Goal: Task Accomplishment & Management: Use online tool/utility

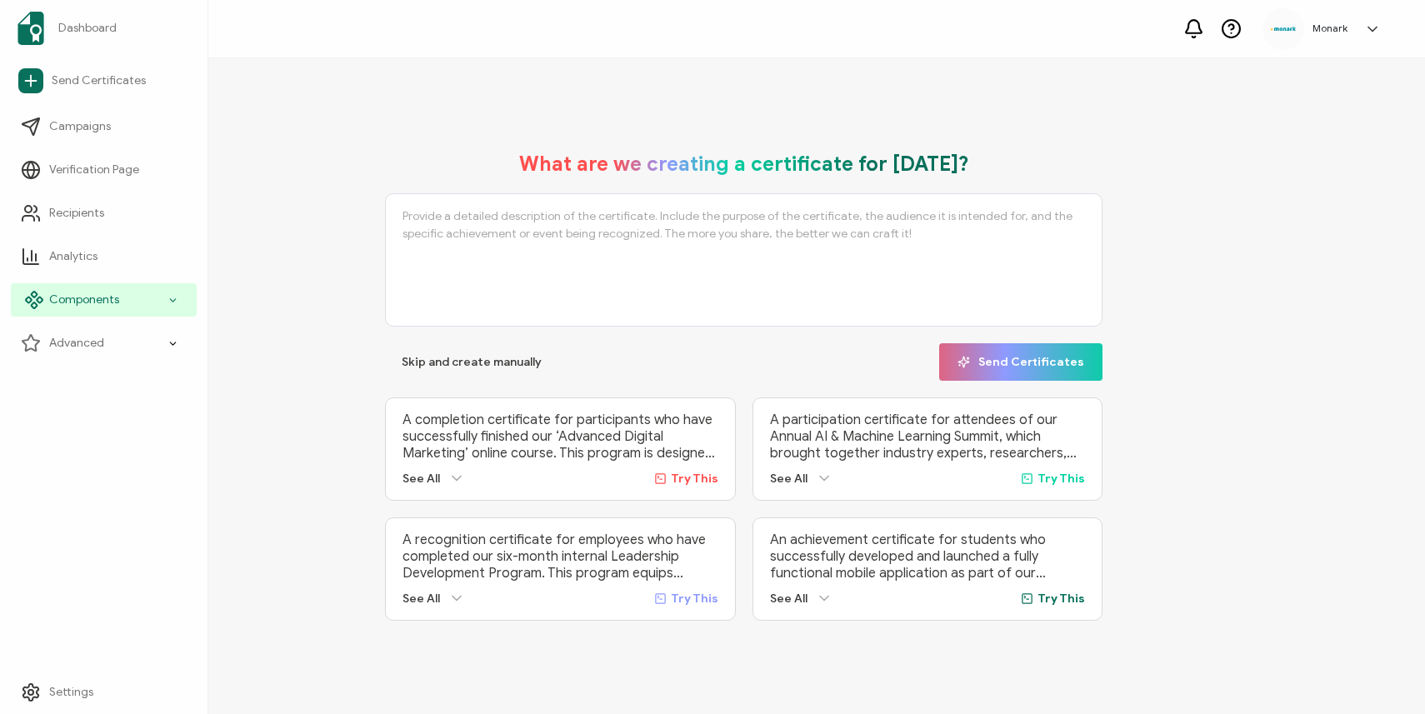
click at [82, 296] on span "Components" at bounding box center [84, 300] width 70 height 17
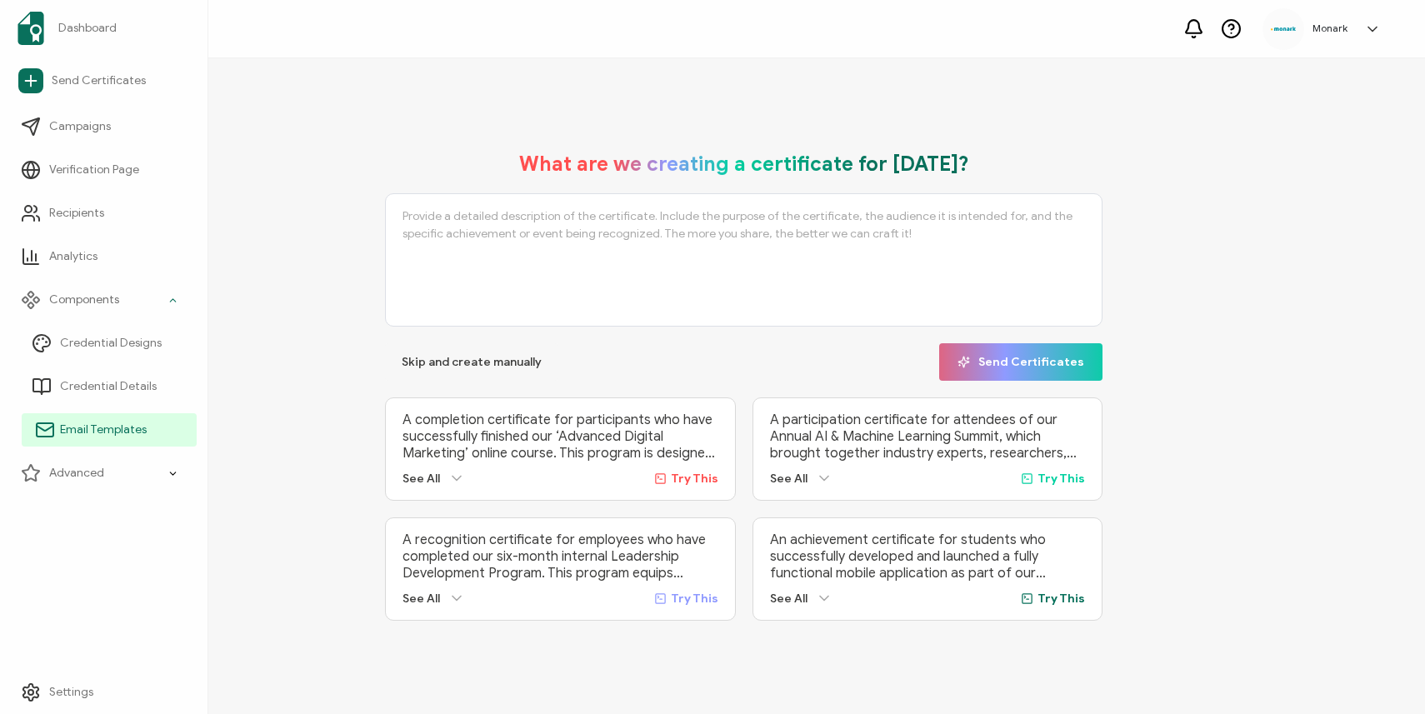
click at [90, 421] on link "Email Templates" at bounding box center [109, 429] width 175 height 33
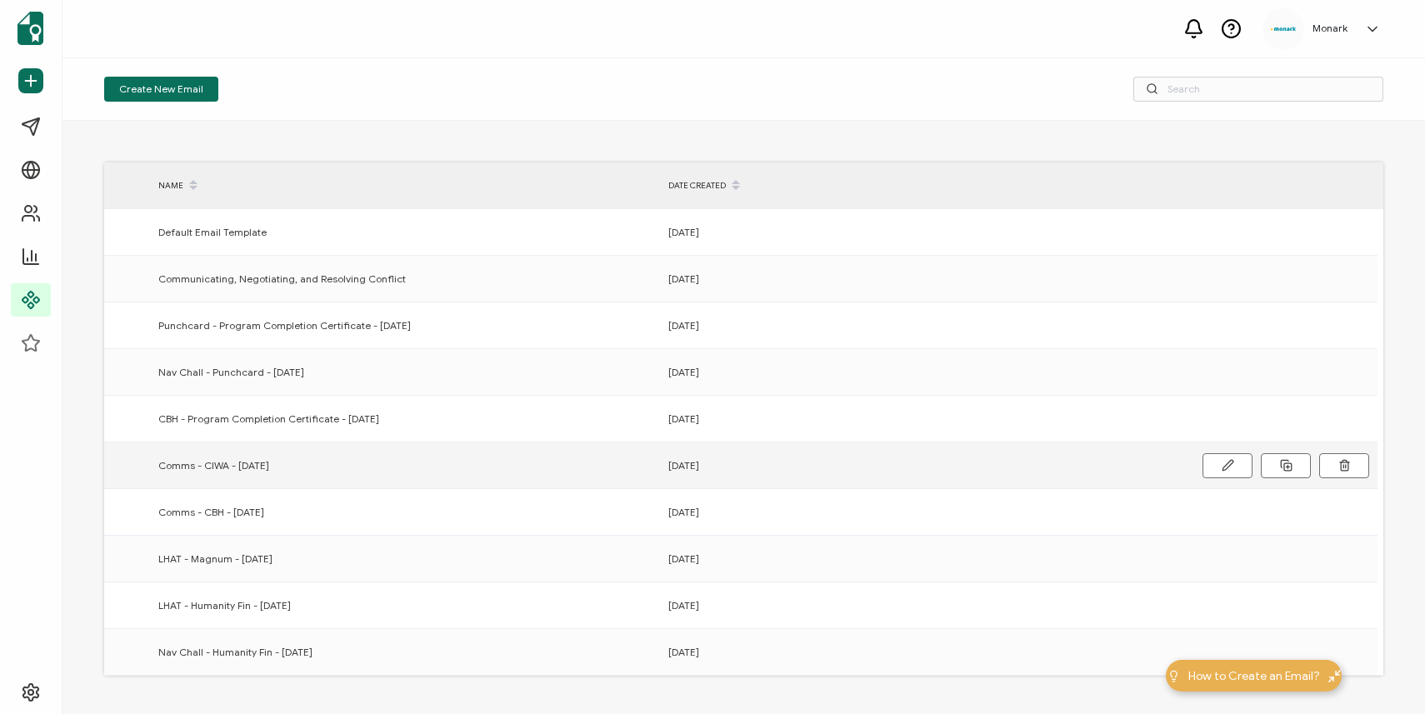
scroll to position [122, 0]
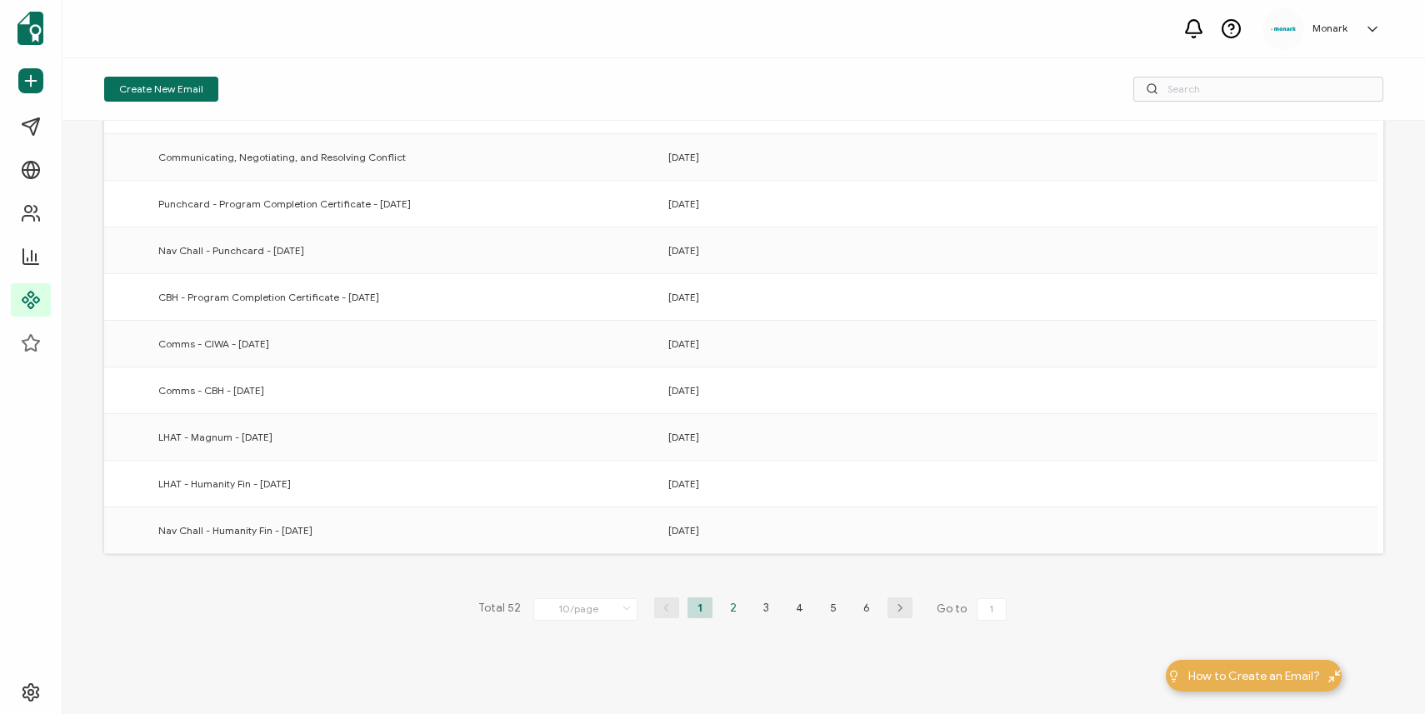
click at [722, 607] on li "2" at bounding box center [733, 607] width 25 height 21
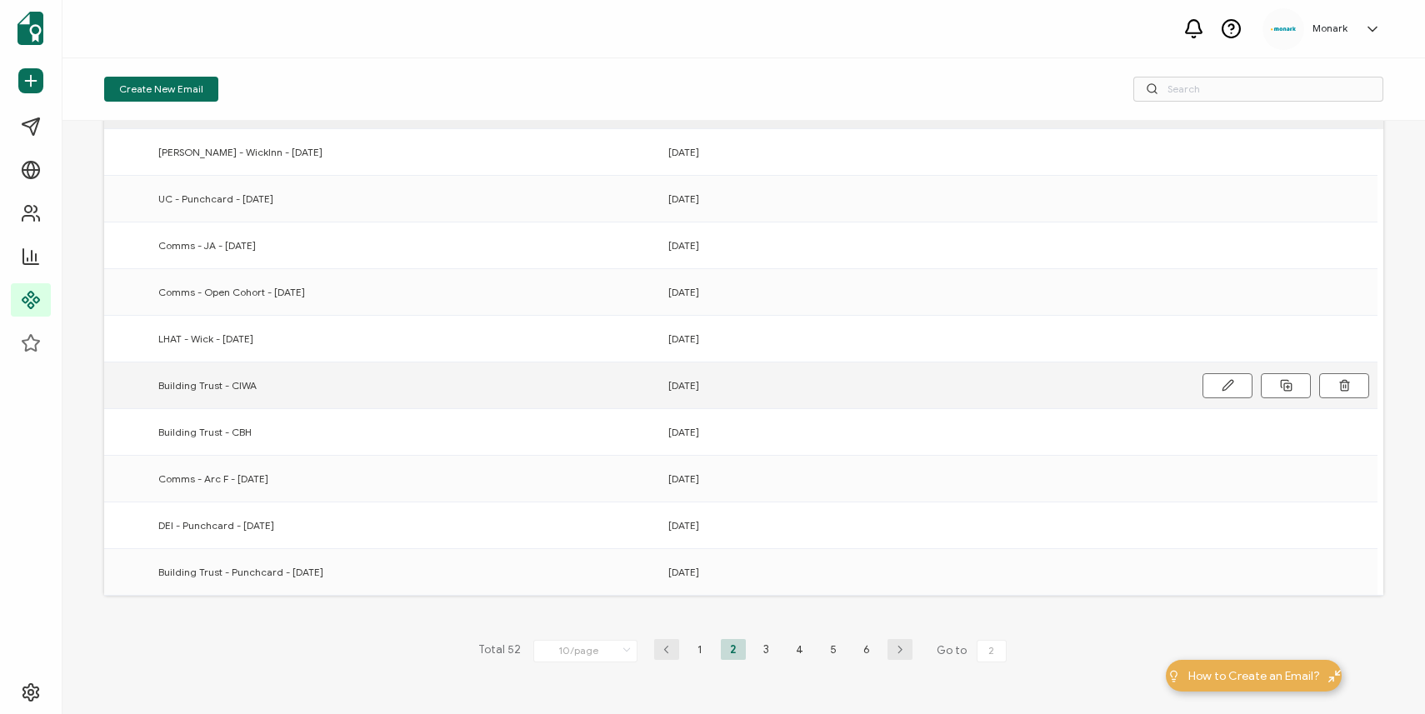
scroll to position [86, 0]
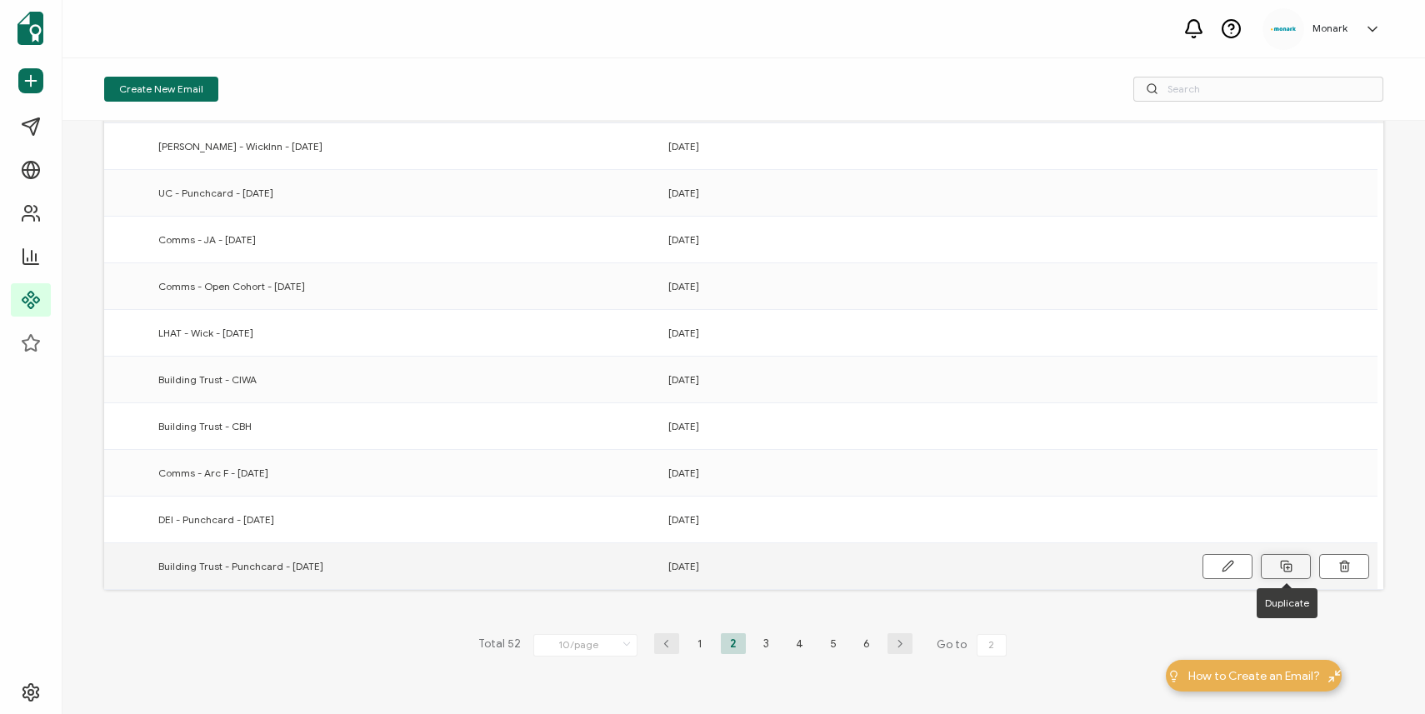
click at [1280, 565] on icon at bounding box center [1283, 564] width 7 height 7
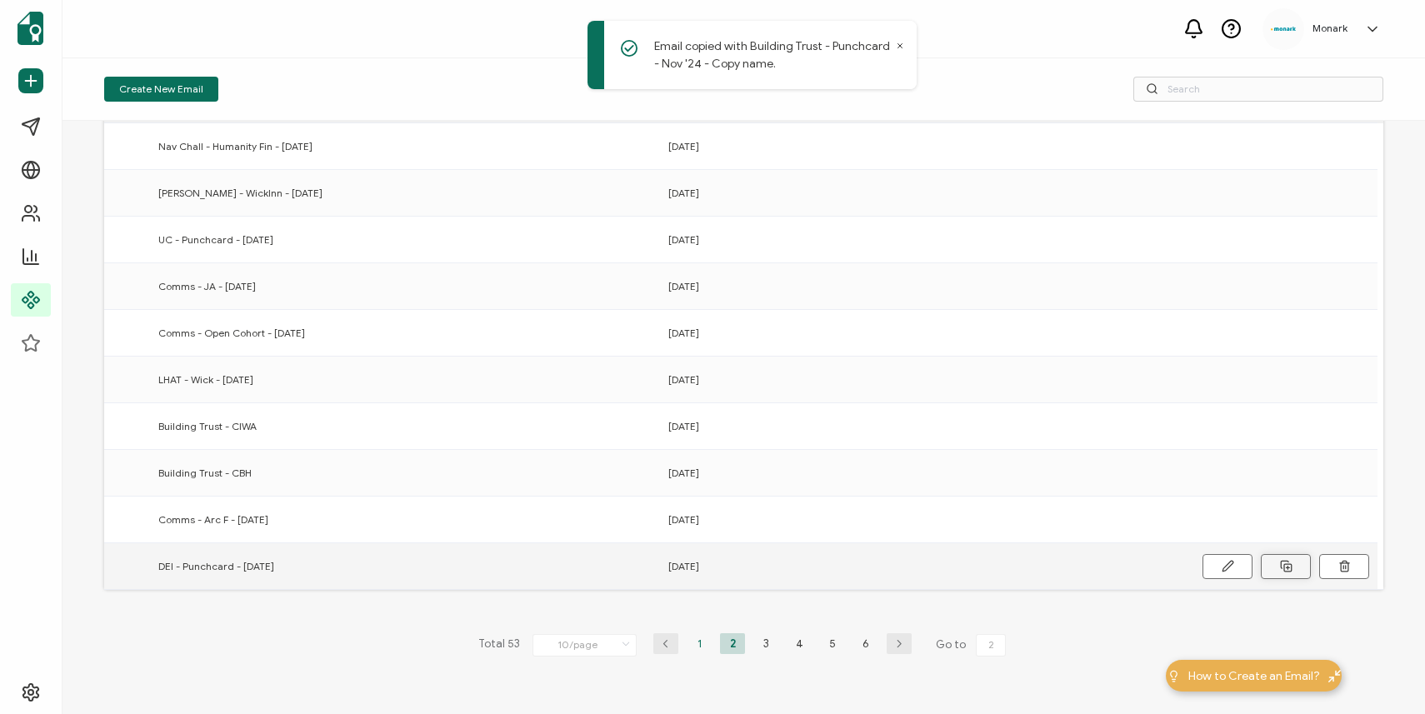
click at [696, 642] on li "1" at bounding box center [698, 643] width 25 height 21
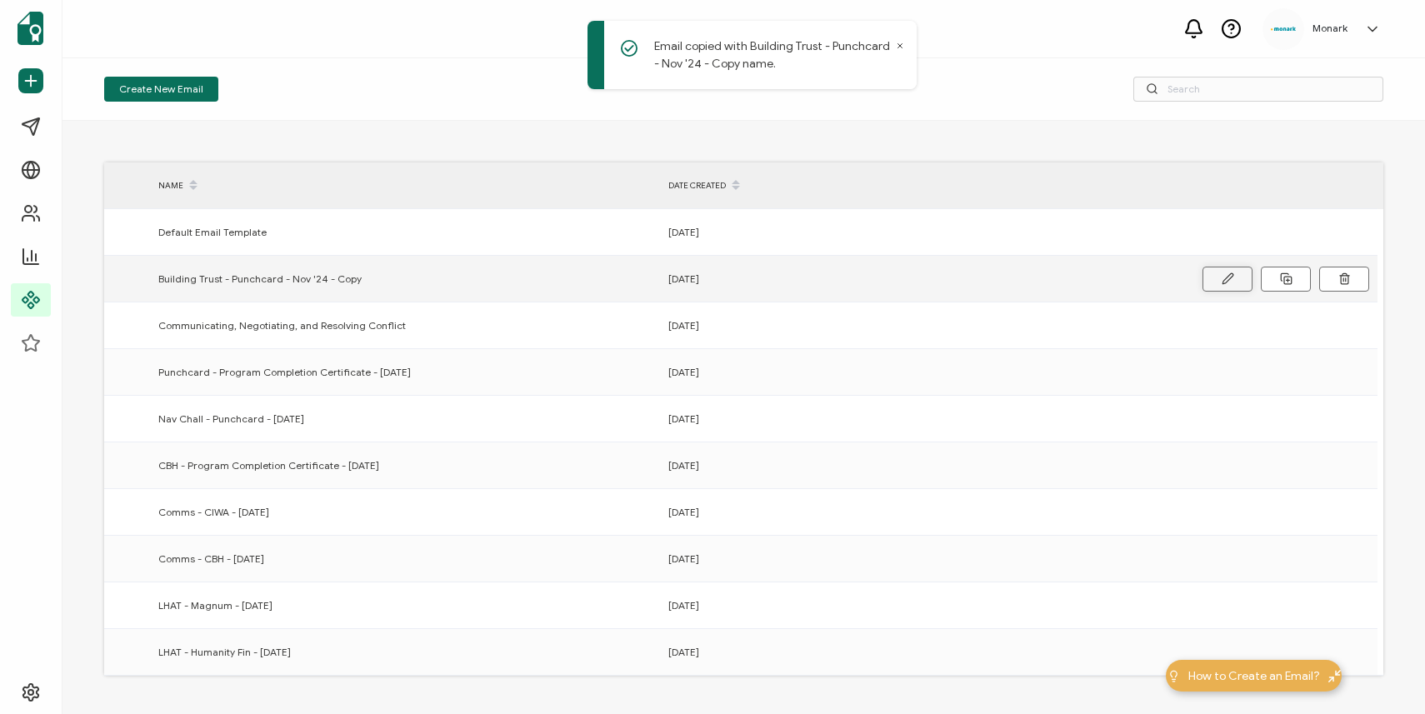
click at [1218, 272] on button at bounding box center [1227, 279] width 50 height 25
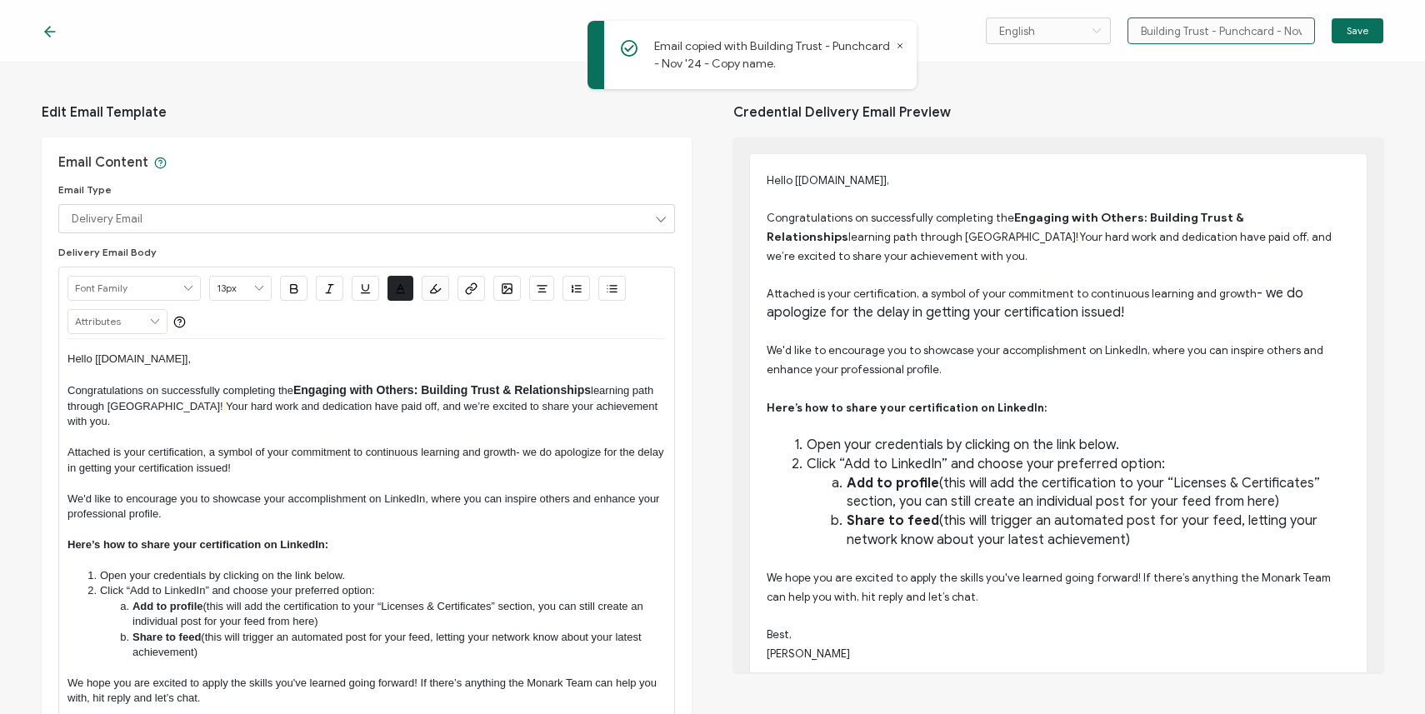
drag, startPoint x: 1215, startPoint y: 28, endPoint x: 1265, endPoint y: 32, distance: 50.2
click at [1265, 32] on input "Building Trust - Punchcard - Nov '24 - Copy" at bounding box center [1220, 30] width 187 height 27
drag, startPoint x: 1260, startPoint y: 27, endPoint x: 1340, endPoint y: 34, distance: 80.3
click at [1340, 34] on div "English Bahasa indonesia Deutsch English Español Français Italiano Magyar Portu…" at bounding box center [1184, 30] width 397 height 27
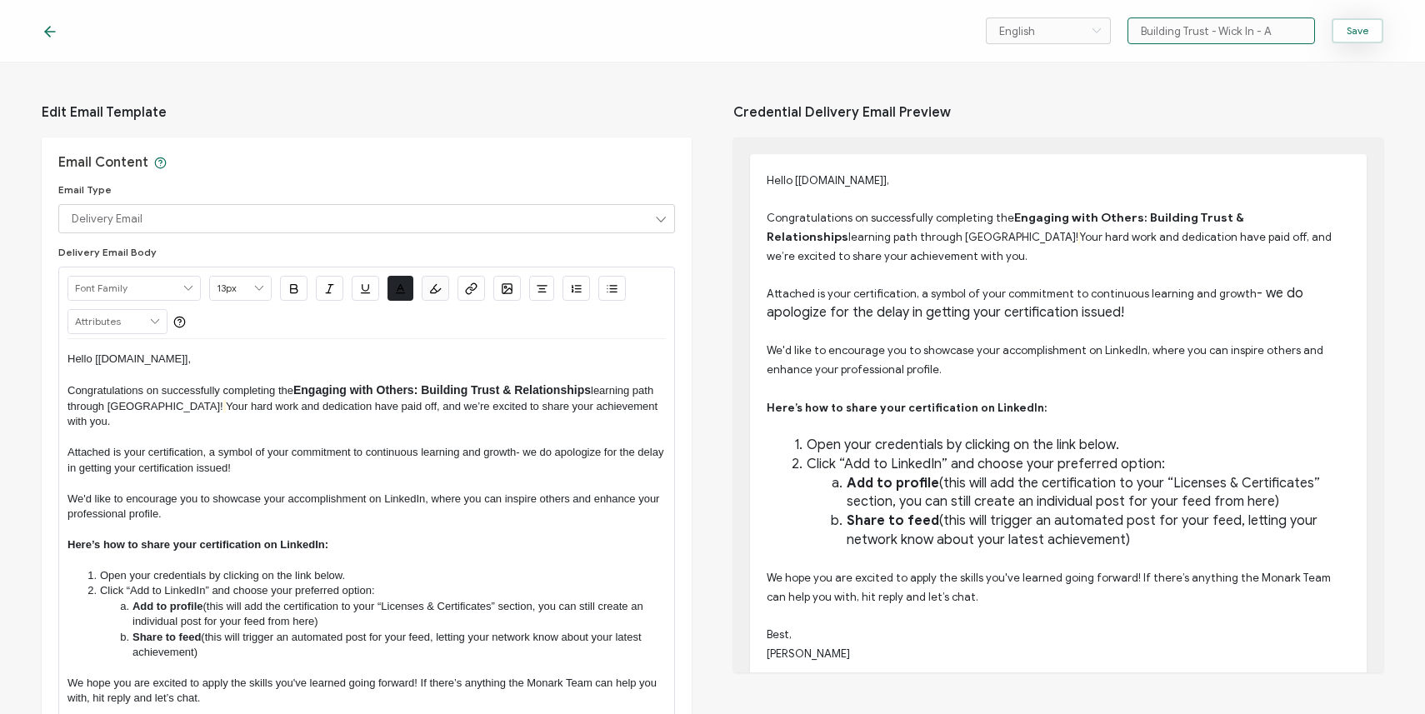
scroll to position [0, 0]
type input "Building Trust - Wick In - [DATE]"
click at [142, 407] on span "learning path through [GEOGRAPHIC_DATA]!" at bounding box center [361, 398] width 589 height 28
click at [1351, 38] on button "Save" at bounding box center [1357, 30] width 52 height 25
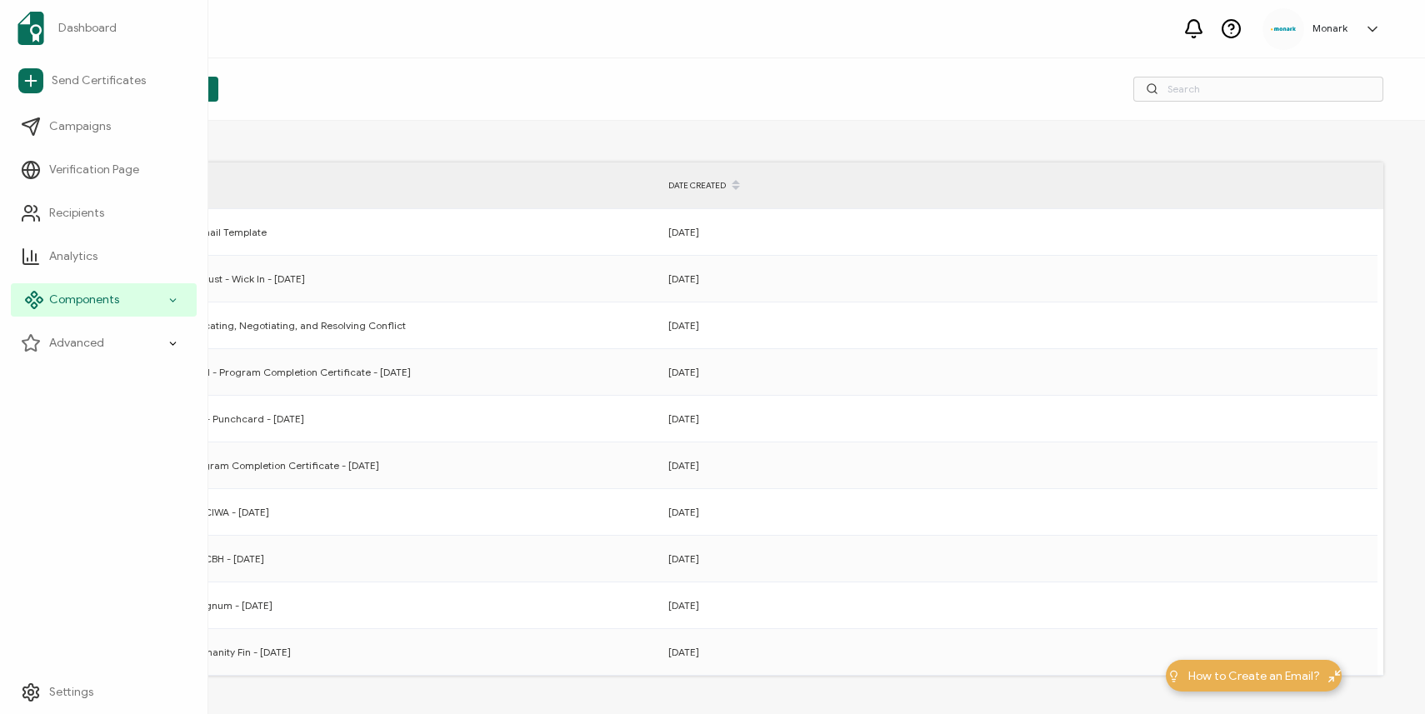
click at [172, 301] on icon at bounding box center [173, 299] width 6 height 2
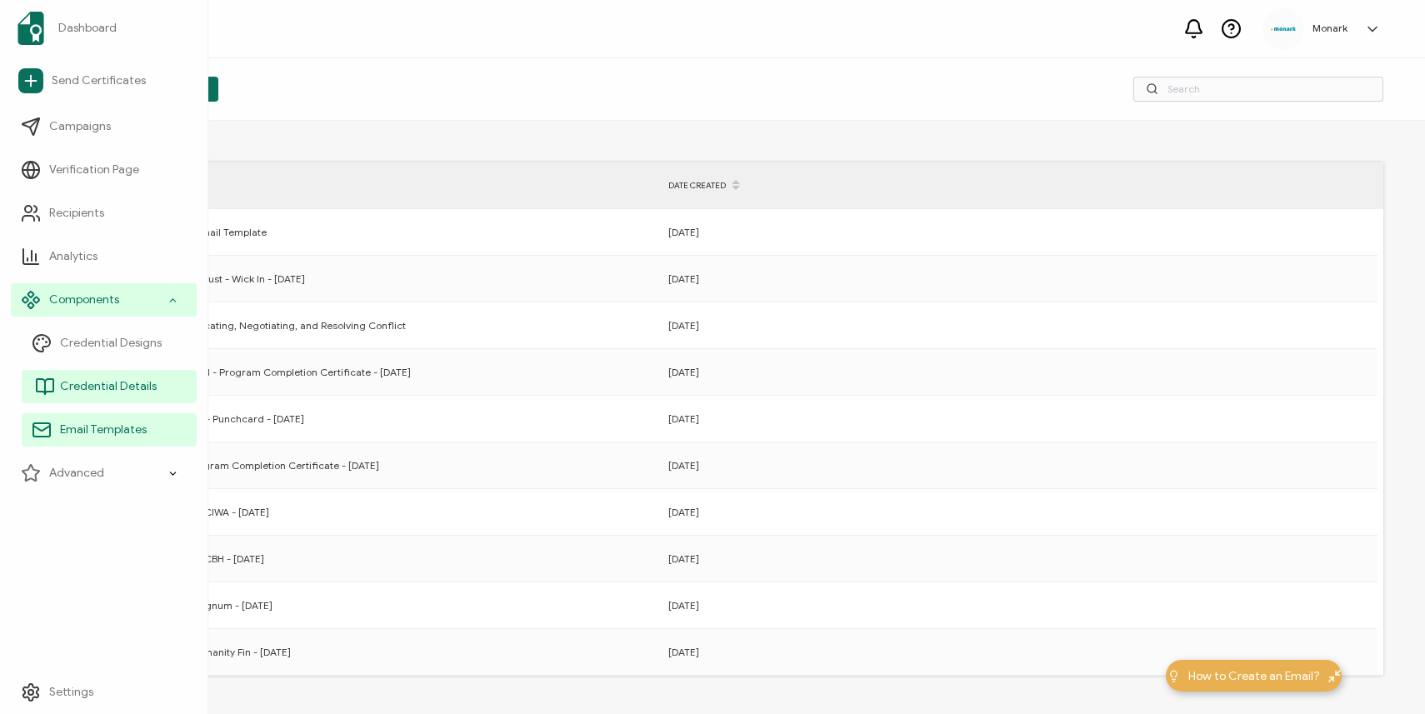
click at [138, 386] on span "Credential Details" at bounding box center [108, 386] width 97 height 17
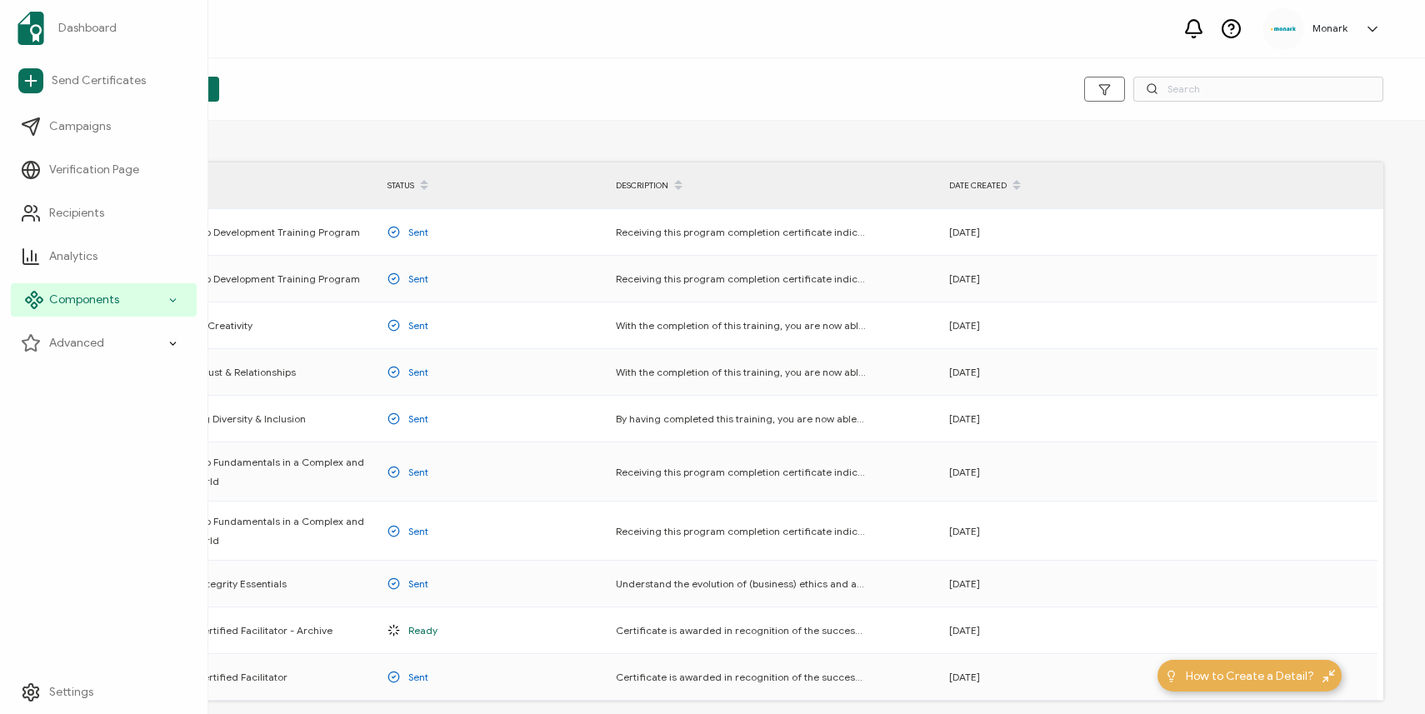
click at [170, 295] on icon at bounding box center [172, 300] width 11 height 19
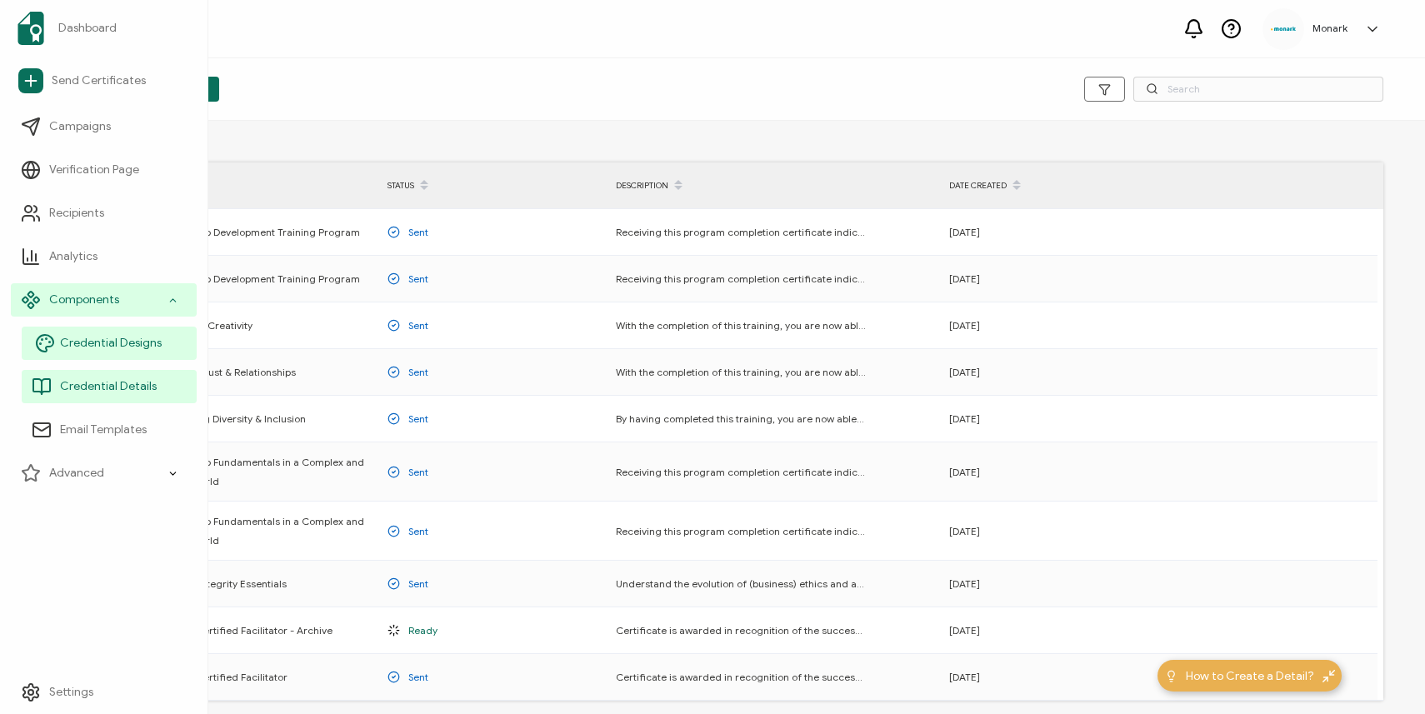
click at [147, 348] on span "Credential Designs" at bounding box center [111, 343] width 102 height 17
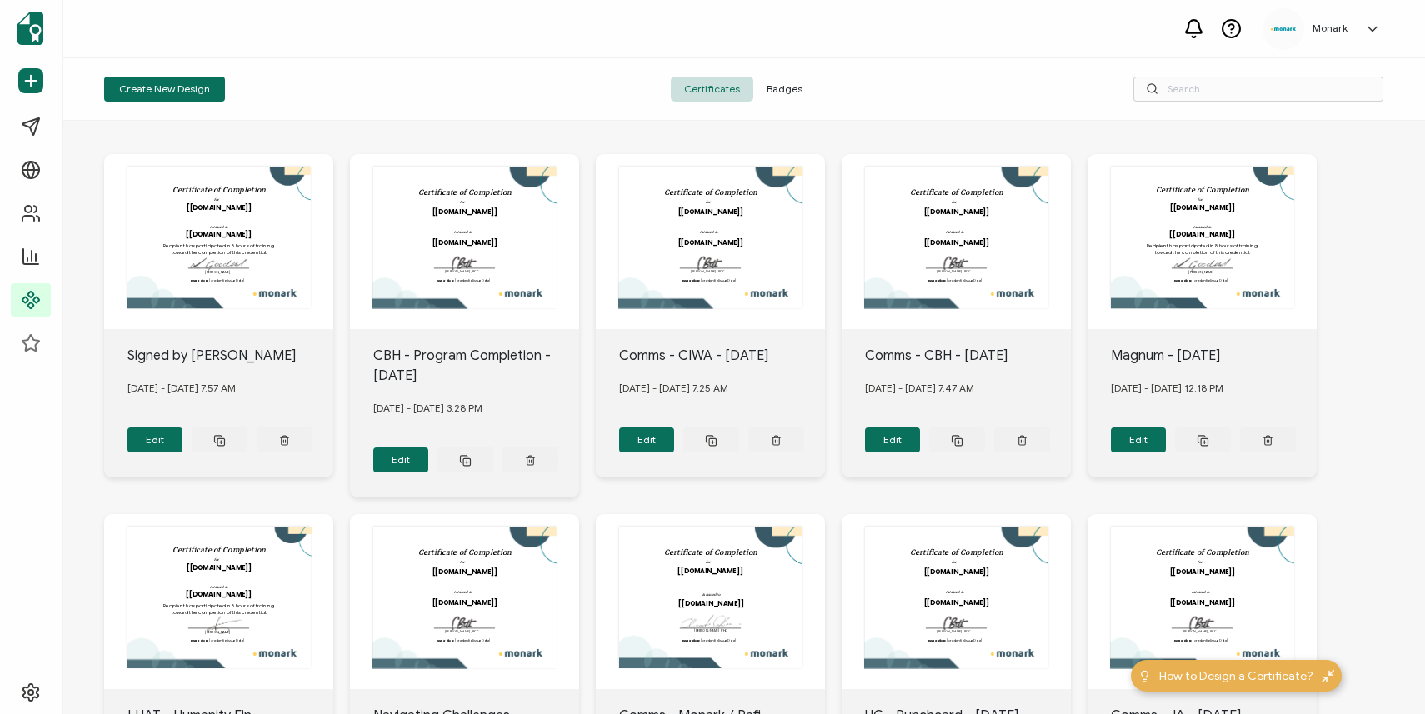
click at [282, 63] on div "Create New Design Certificates Badges" at bounding box center [743, 89] width 1362 height 62
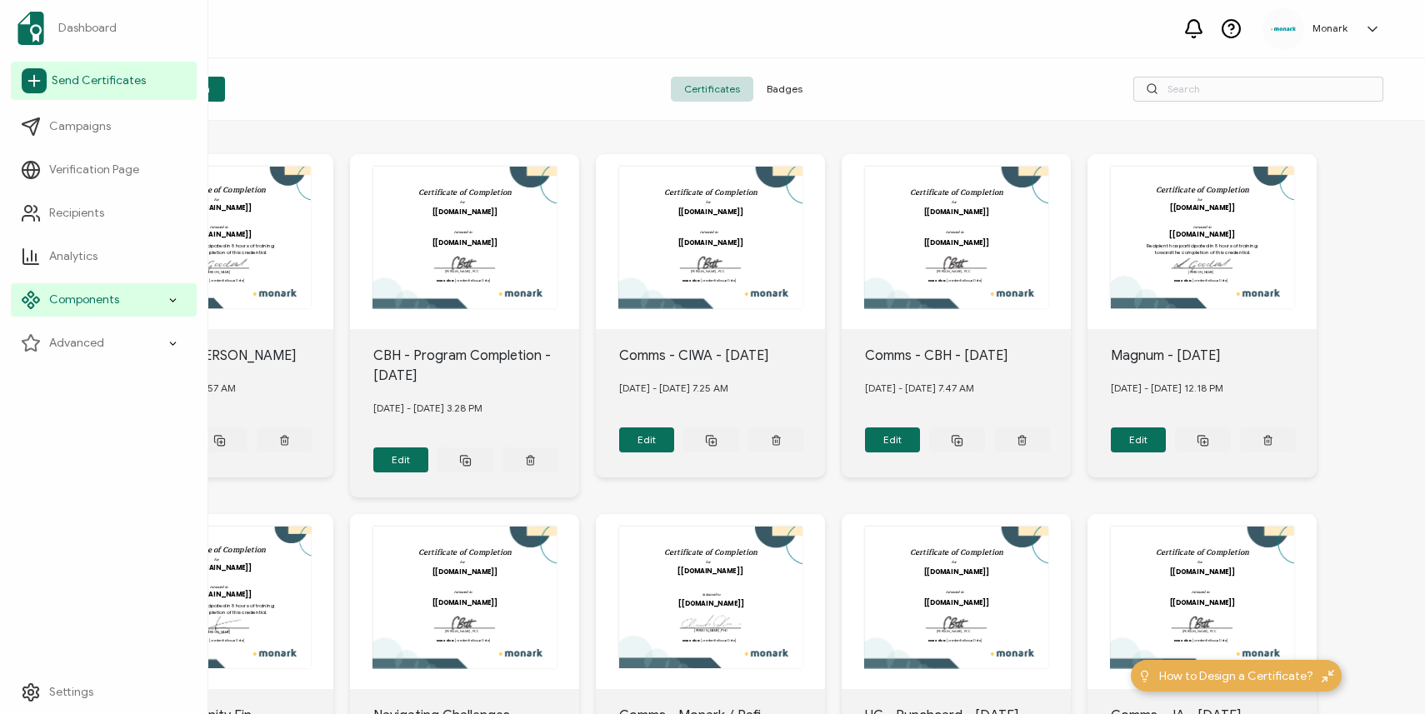
click at [39, 73] on icon at bounding box center [34, 80] width 25 height 25
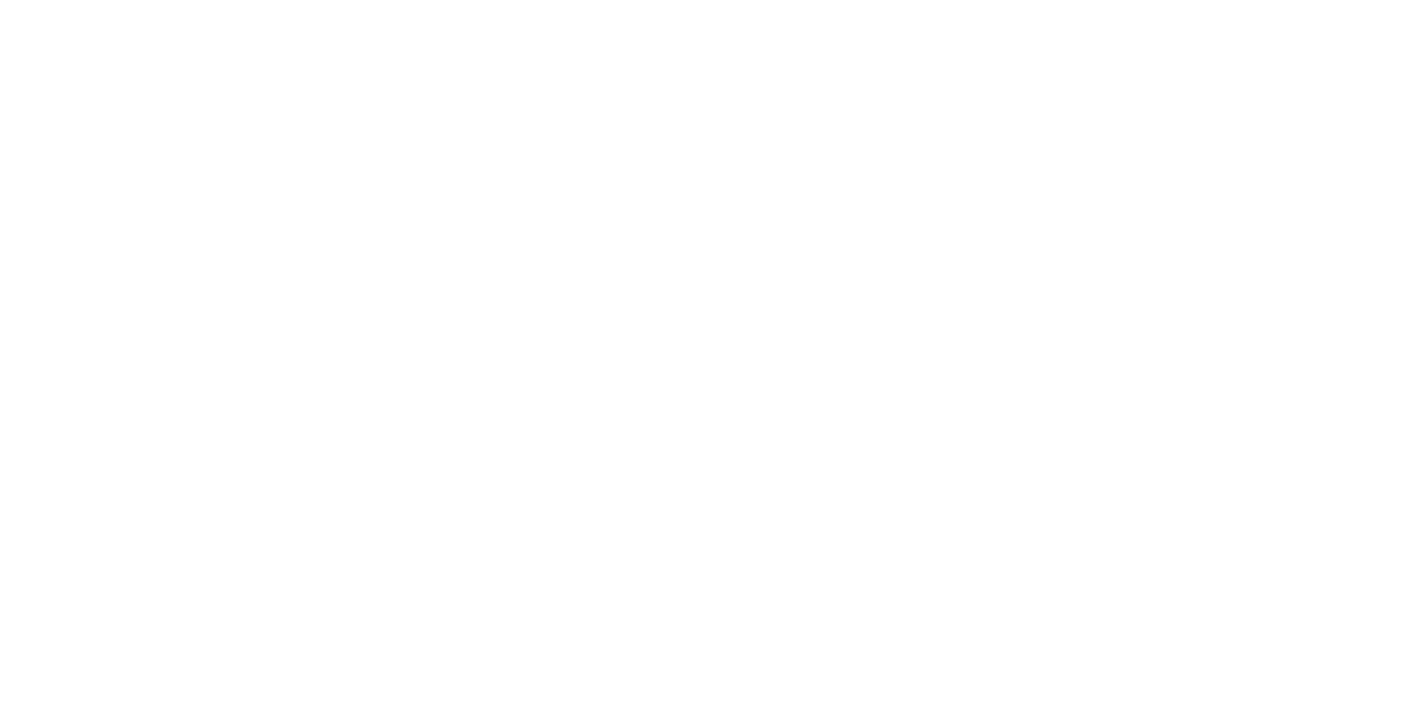
click at [75, 132] on div at bounding box center [712, 357] width 1425 height 714
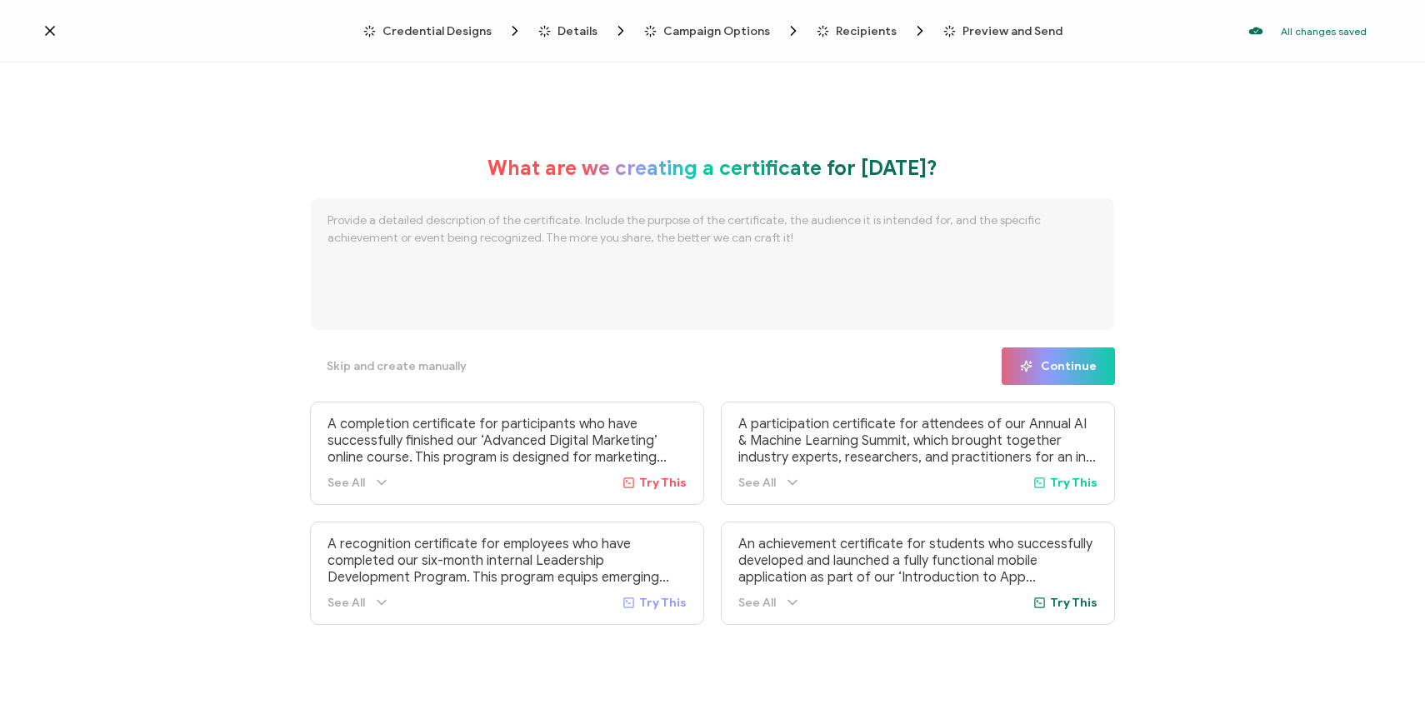
click at [426, 26] on span "Credential Designs" at bounding box center [436, 31] width 109 height 12
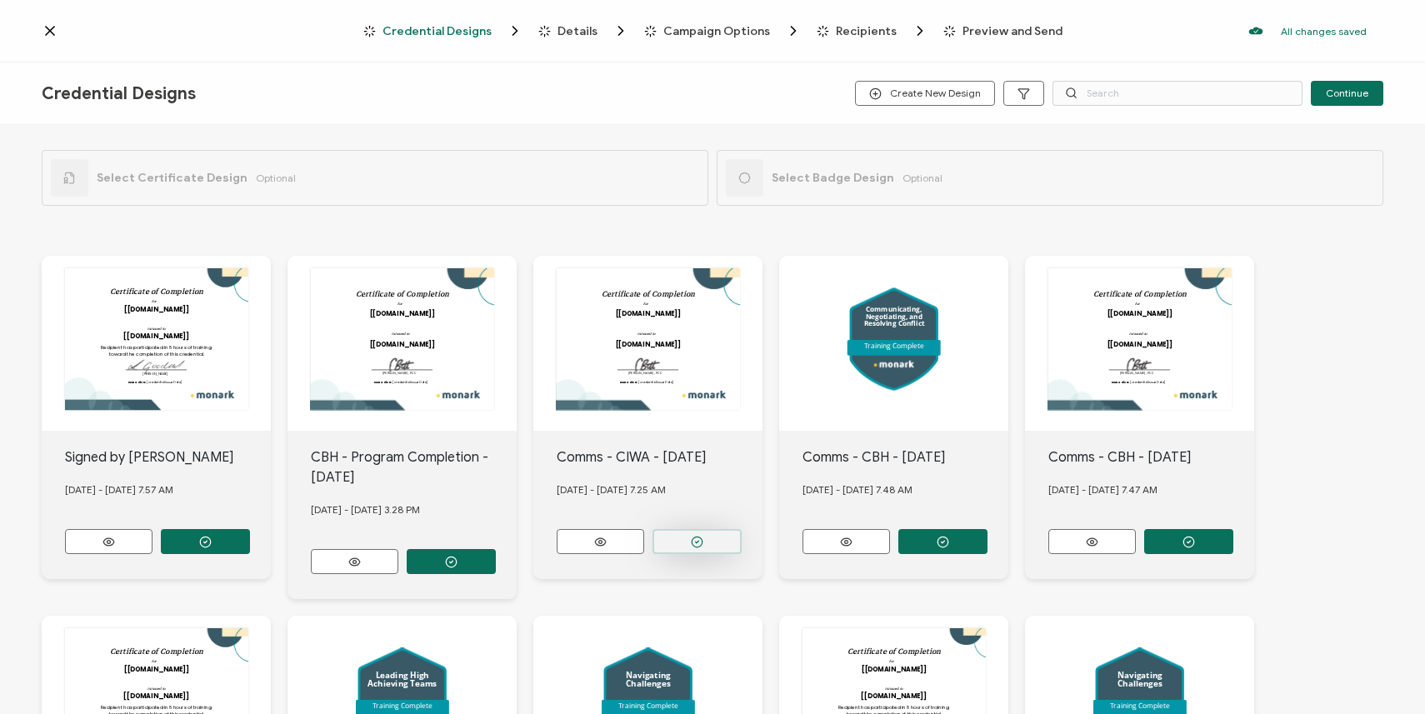
click at [250, 542] on button "button" at bounding box center [205, 541] width 89 height 25
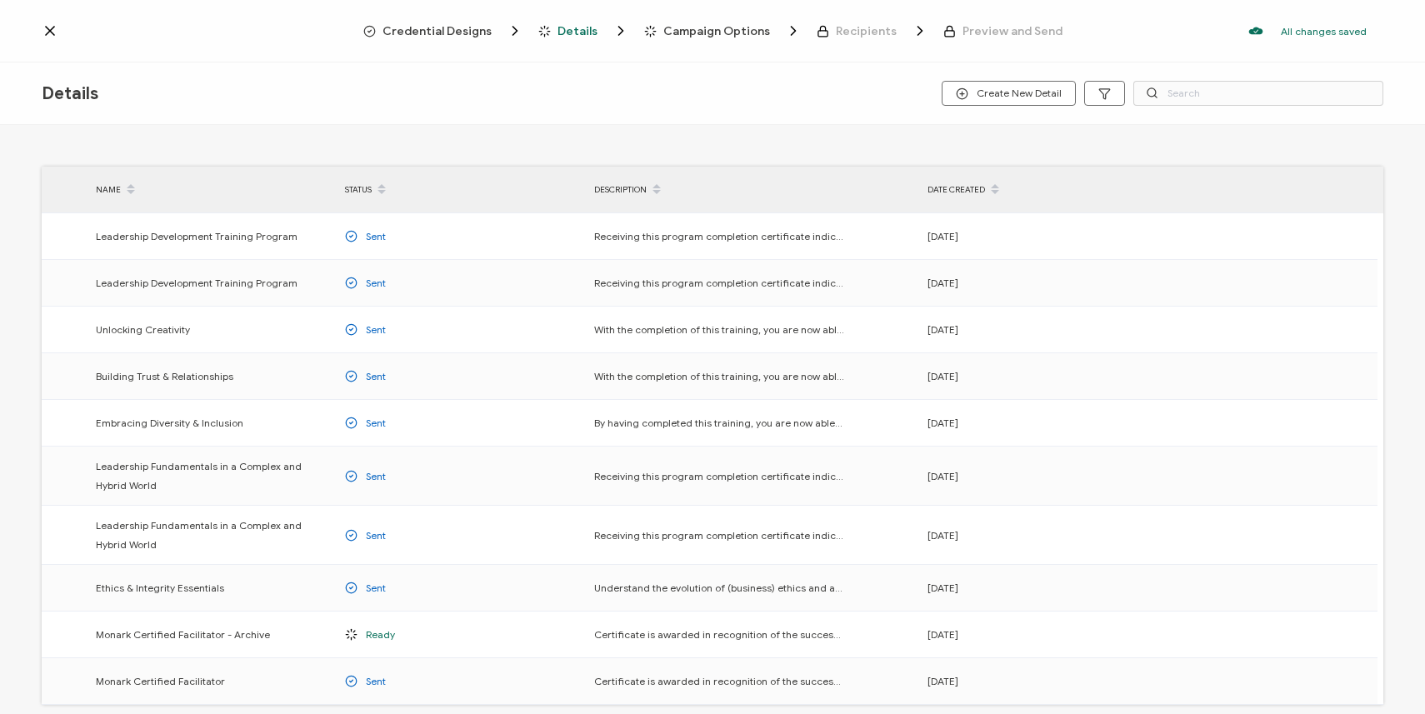
click at [574, 36] on span "Details" at bounding box center [577, 31] width 40 height 12
click at [422, 27] on span "Credential Designs" at bounding box center [436, 31] width 109 height 12
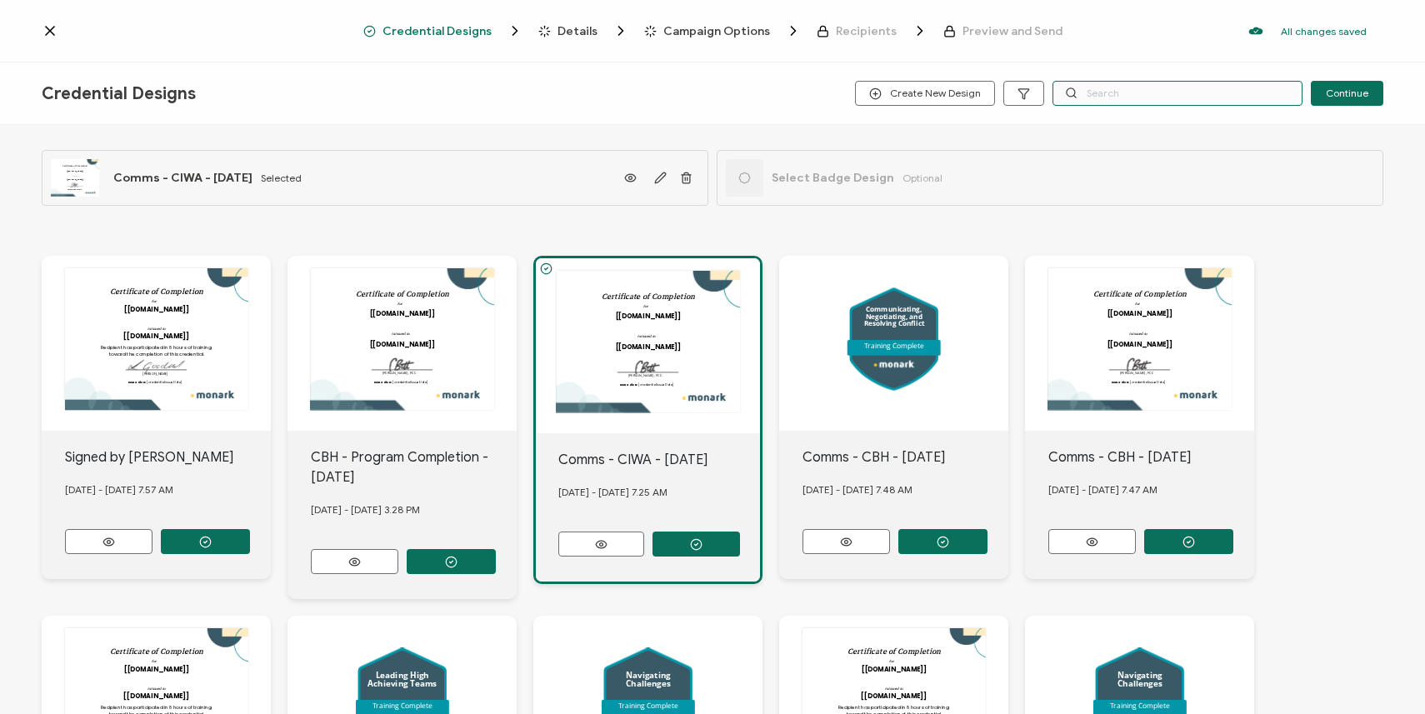
click at [1128, 94] on input "text" at bounding box center [1177, 93] width 250 height 25
type input "trust"
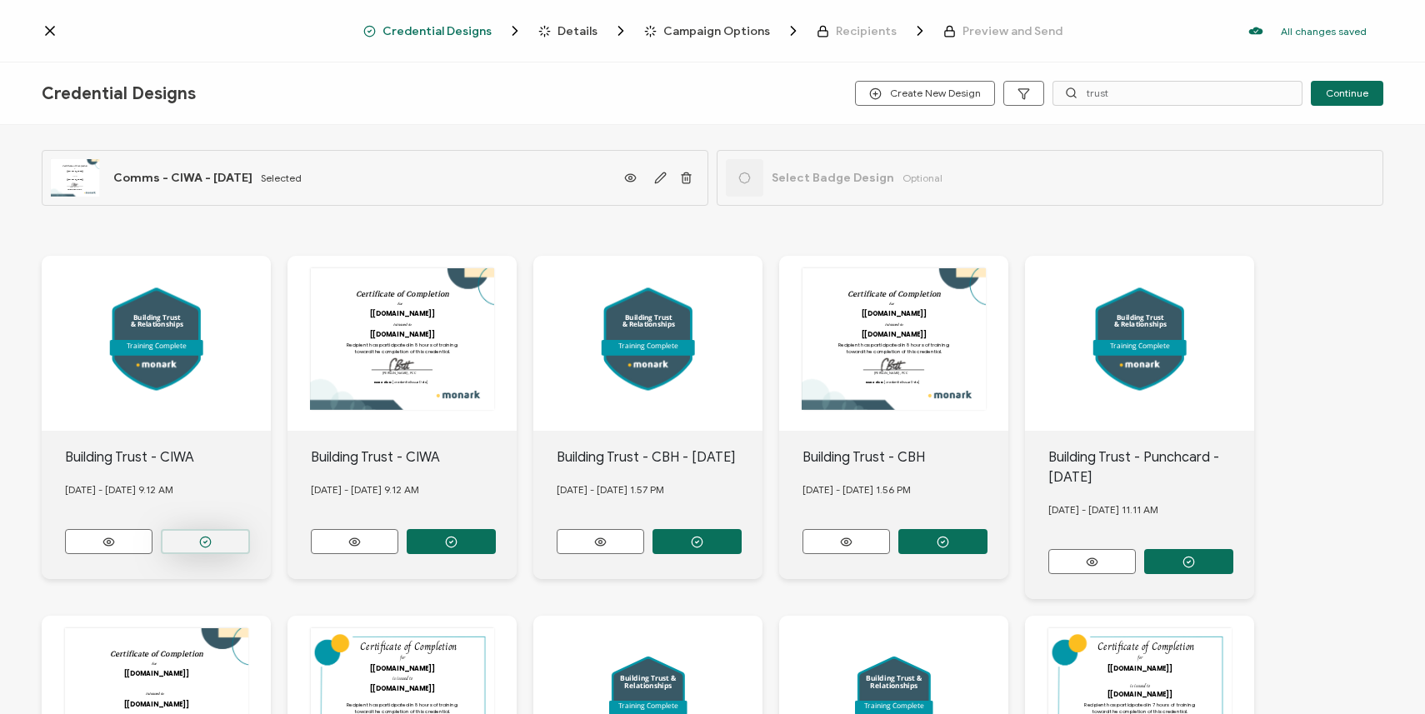
click at [202, 536] on icon "button" at bounding box center [205, 542] width 12 height 12
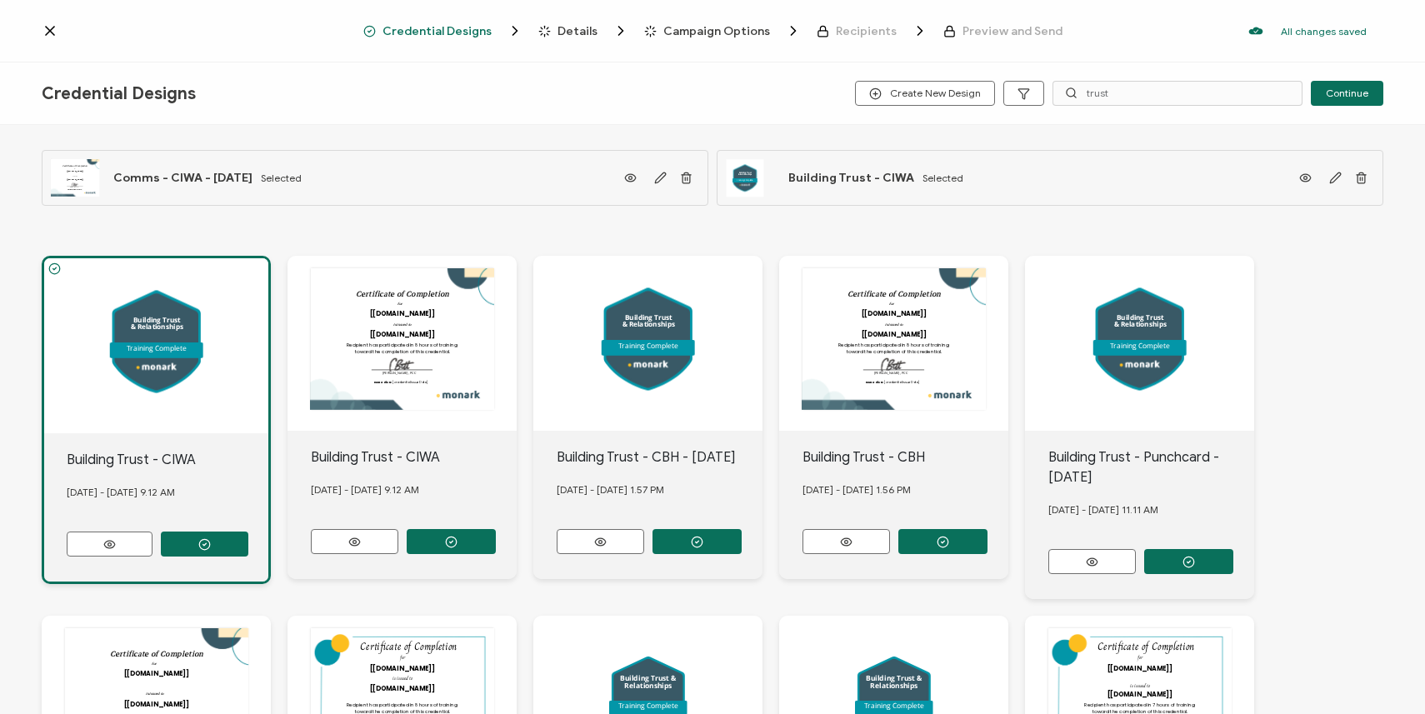
click at [572, 32] on span "Details" at bounding box center [577, 31] width 40 height 12
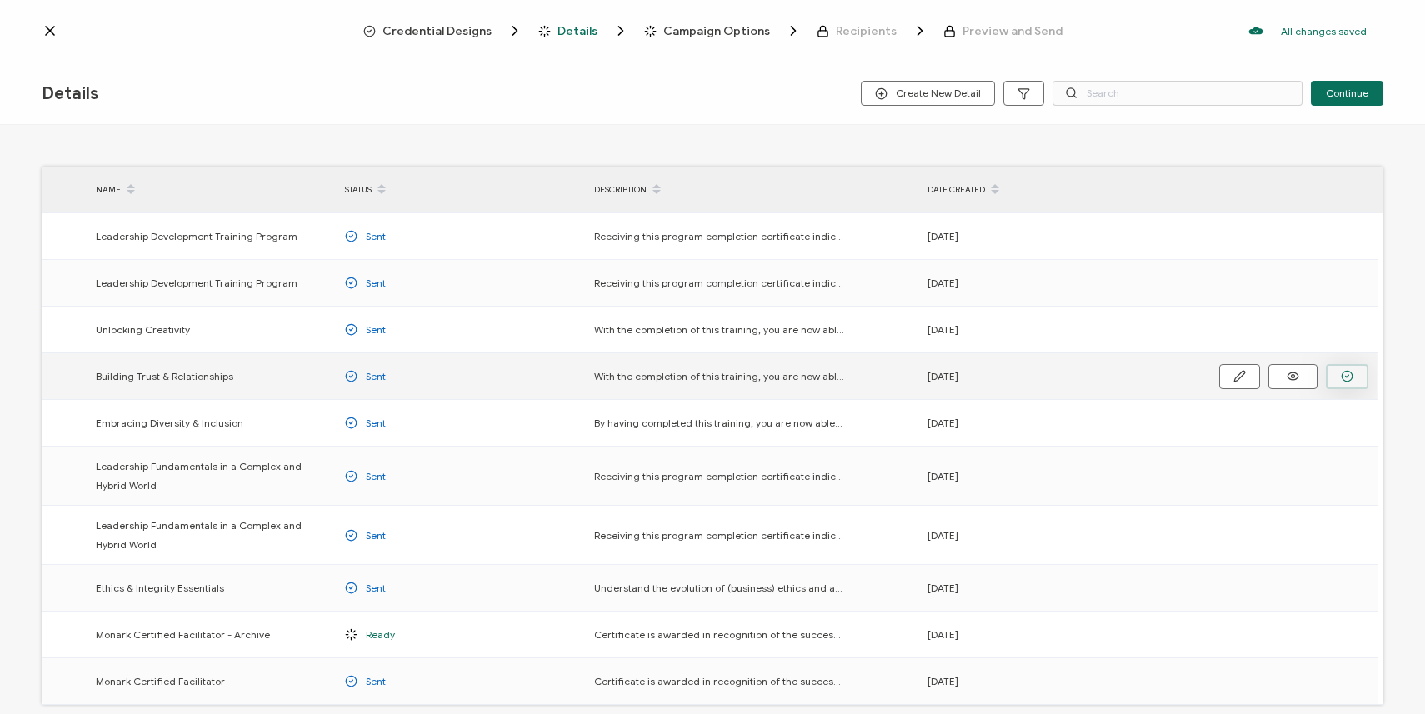
click at [0, 0] on button "button" at bounding box center [0, 0] width 0 height 0
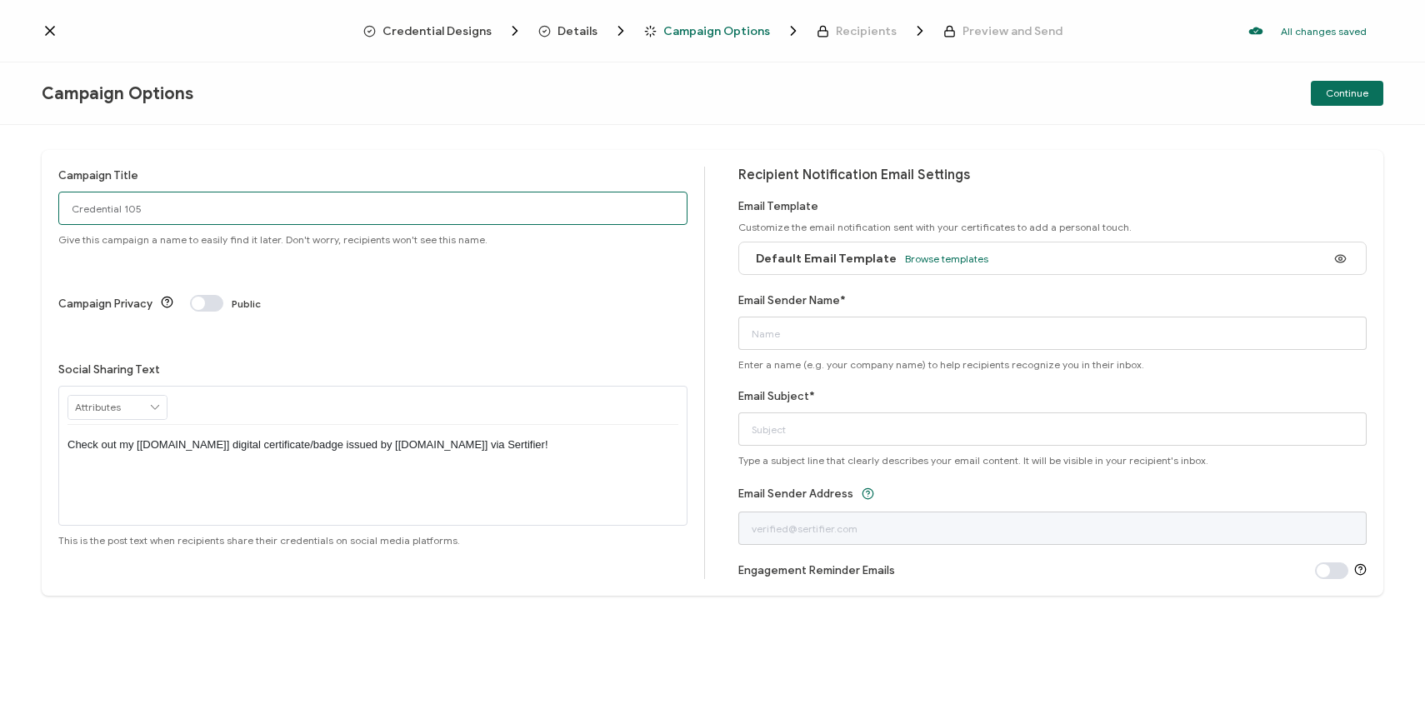
click at [272, 215] on input "Credential 105" at bounding box center [372, 208] width 629 height 33
type input "The Wick Inn - Trust & Relationships - [DATE]"
click at [884, 260] on div "Default Email Template Browse templates" at bounding box center [867, 258] width 241 height 37
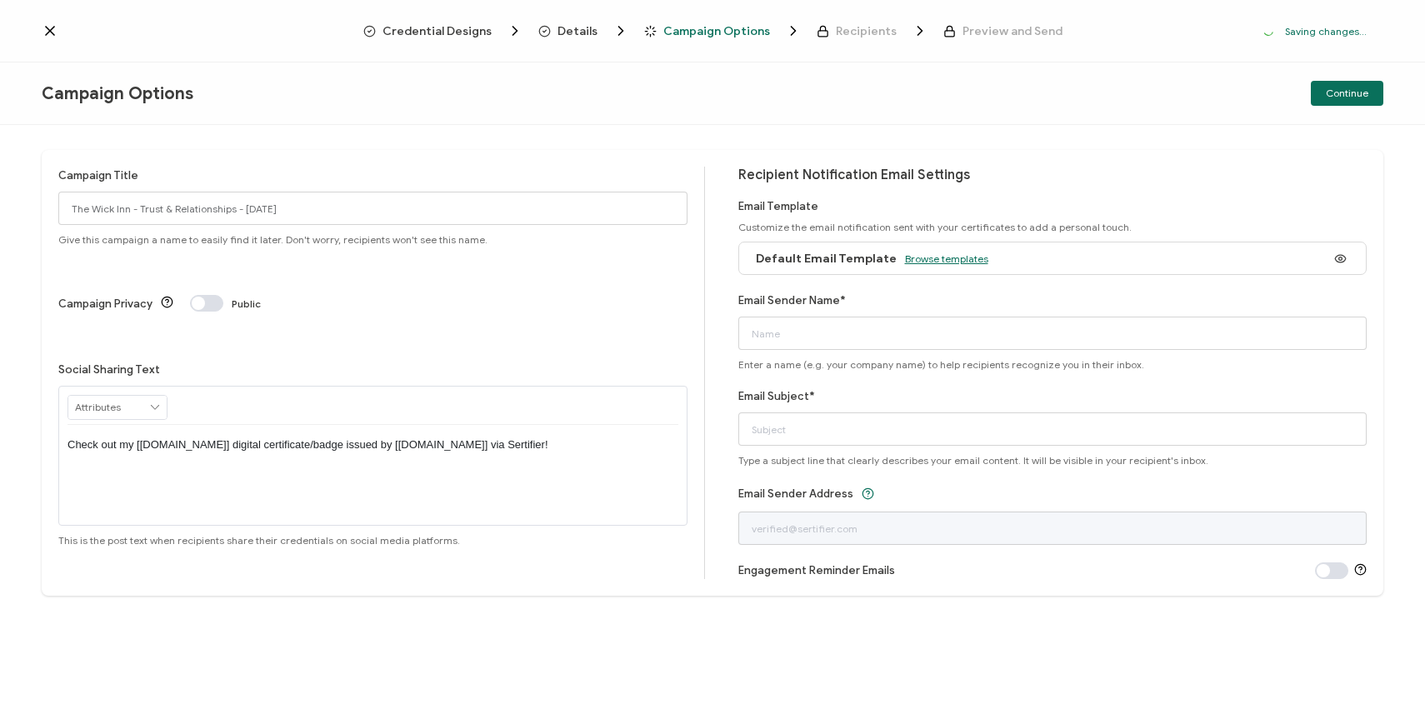
click at [908, 257] on span "Browse templates" at bounding box center [946, 258] width 83 height 12
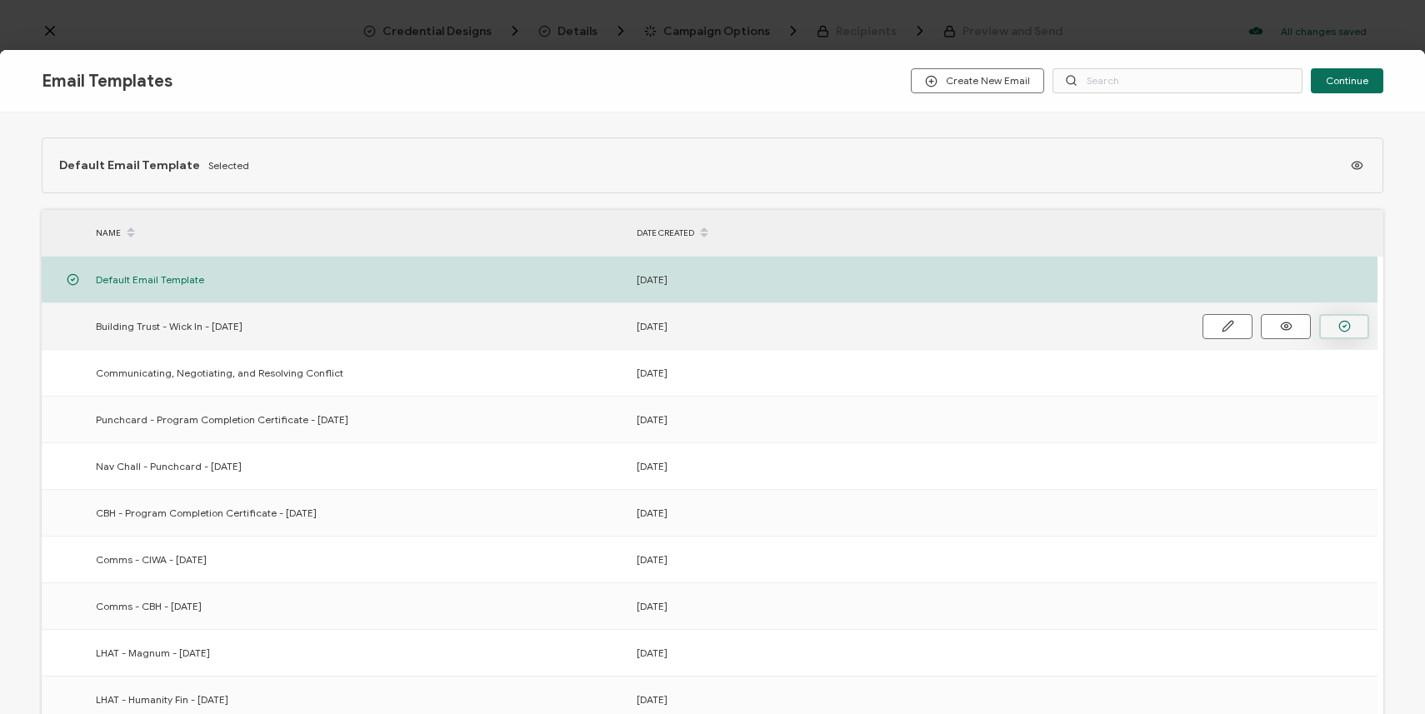
click at [1352, 325] on button "button" at bounding box center [1344, 326] width 50 height 25
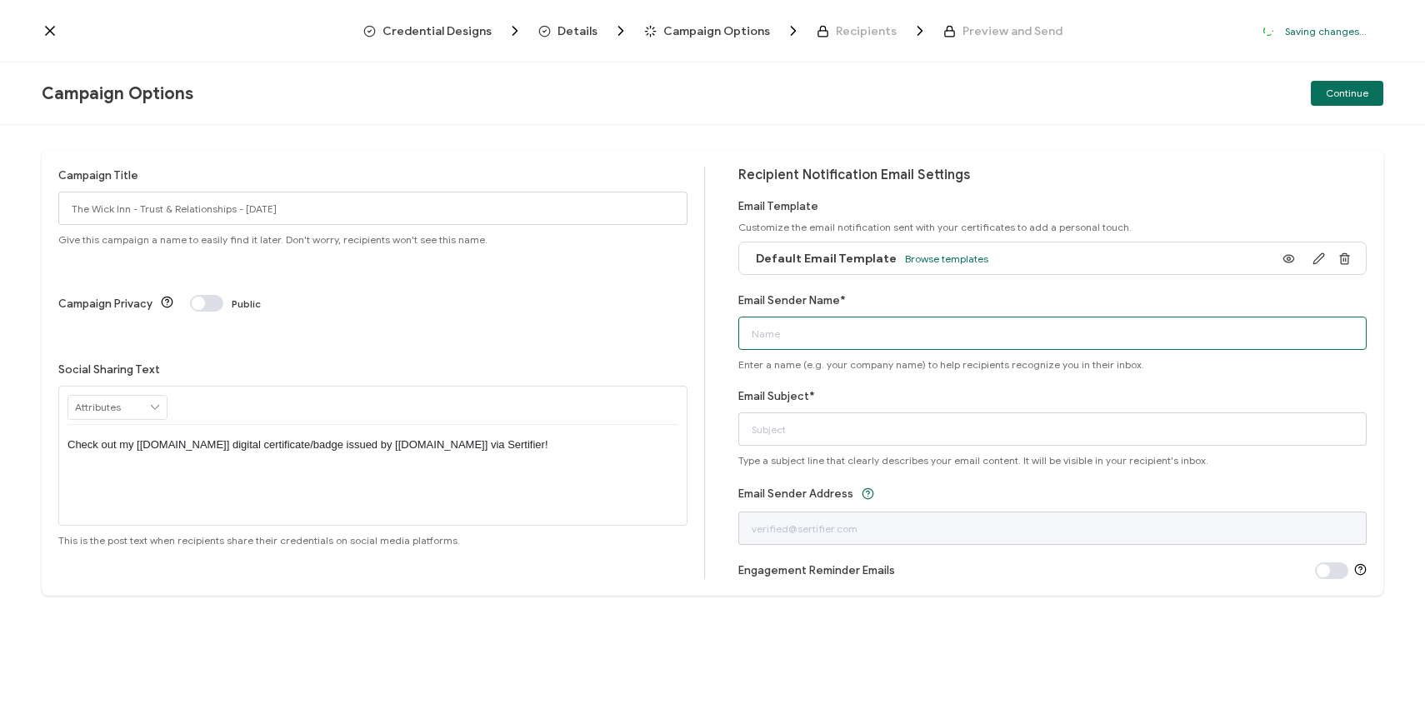
click at [816, 337] on input "Email Sender Name*" at bounding box center [1052, 333] width 629 height 33
type input "K"
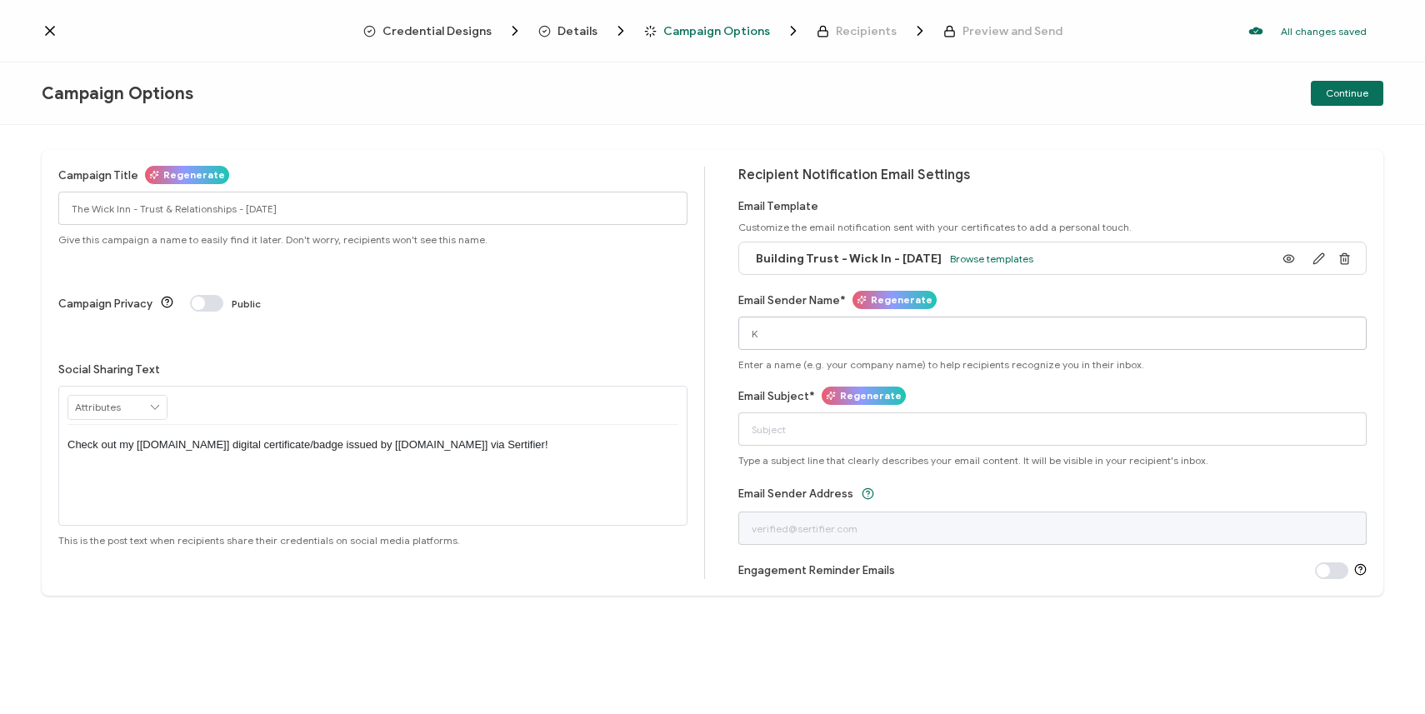
click at [784, 349] on div "Email Sender Name* Regenerate K Enter a name (e.g. your company name) to help r…" at bounding box center [1052, 331] width 629 height 79
click at [776, 334] on input "K" at bounding box center [1052, 333] width 629 height 33
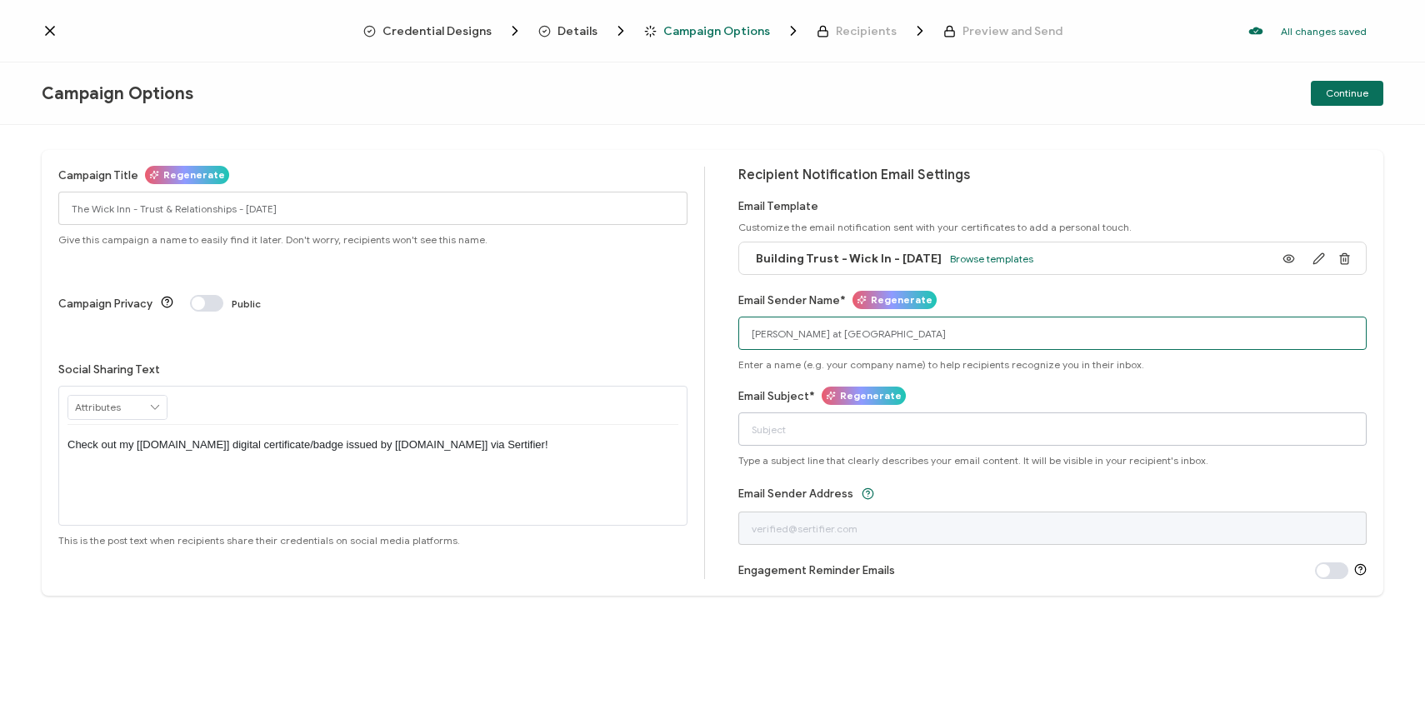
type input "[PERSON_NAME] at [GEOGRAPHIC_DATA]"
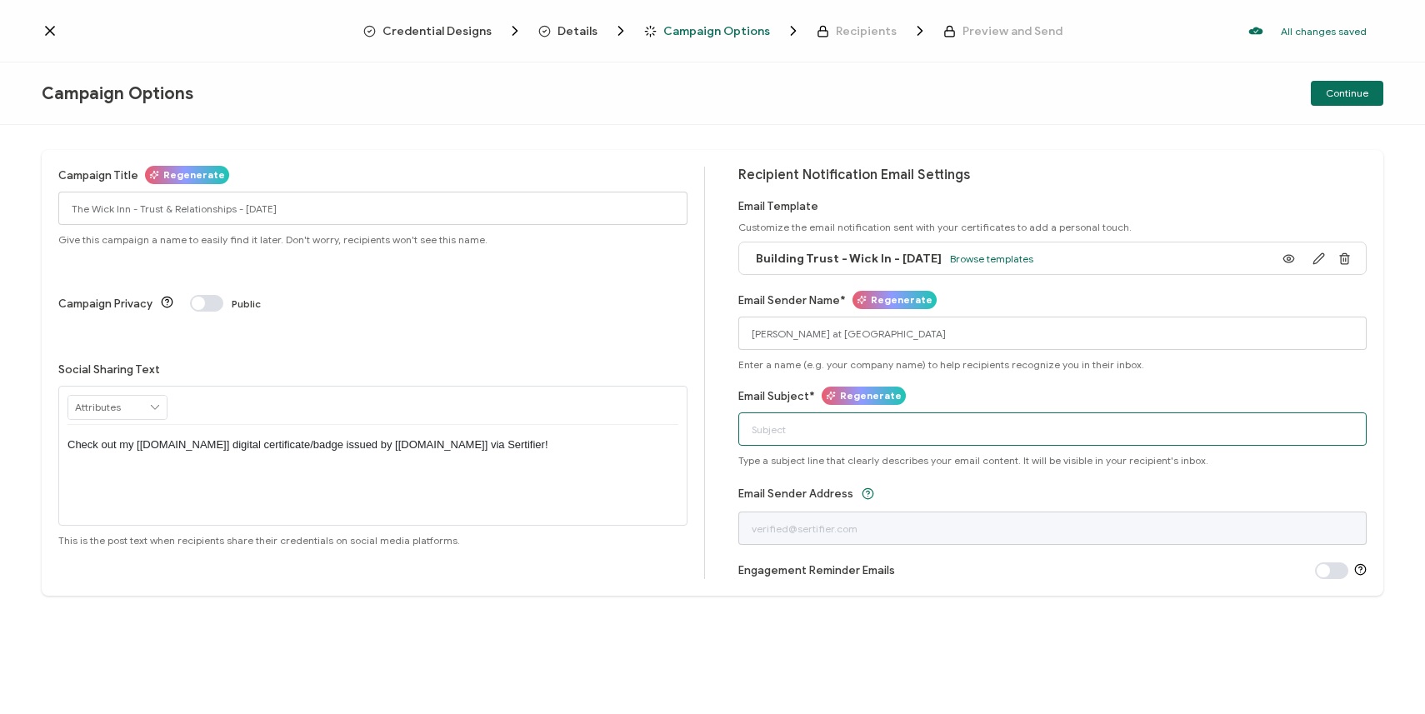
click at [799, 432] on input "Email Subject*" at bounding box center [1052, 428] width 629 height 33
type input "Congratulations on Completing your Learning Path!"
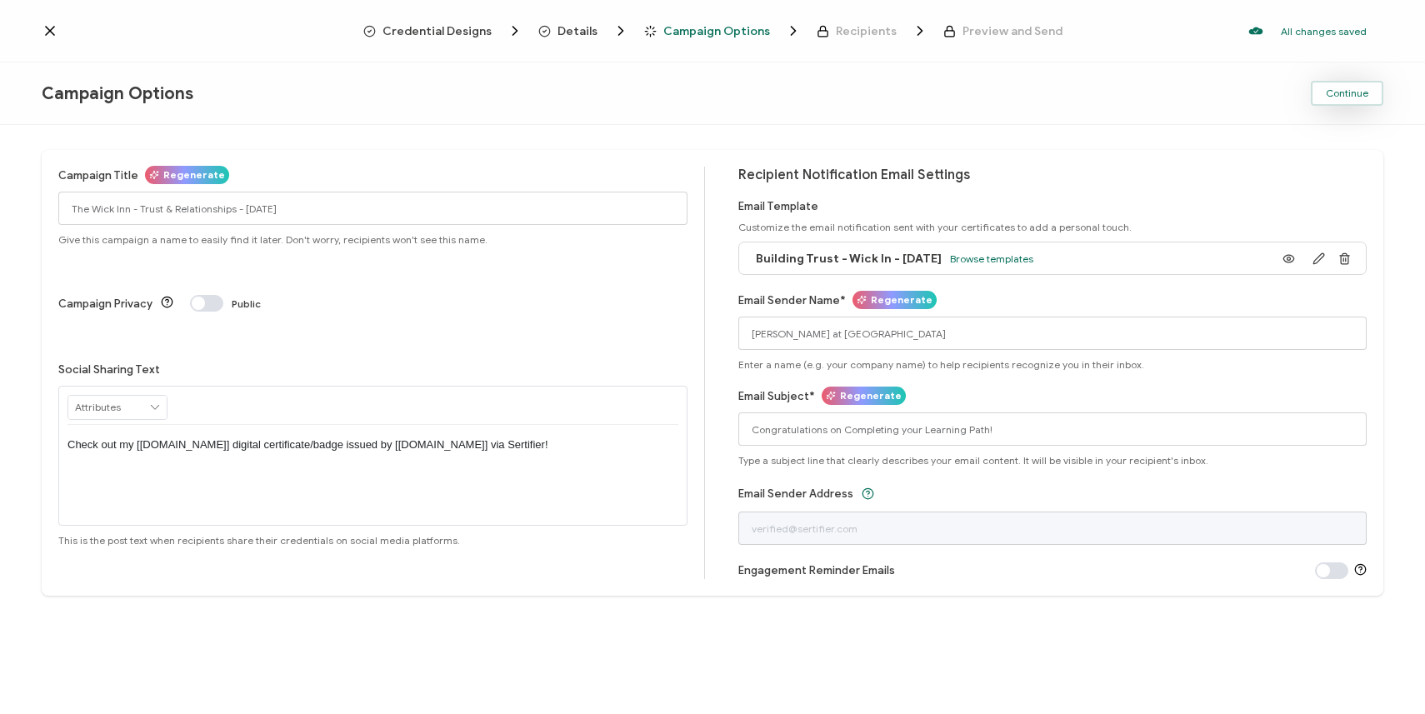
click at [1334, 90] on span "Continue" at bounding box center [1346, 93] width 42 height 10
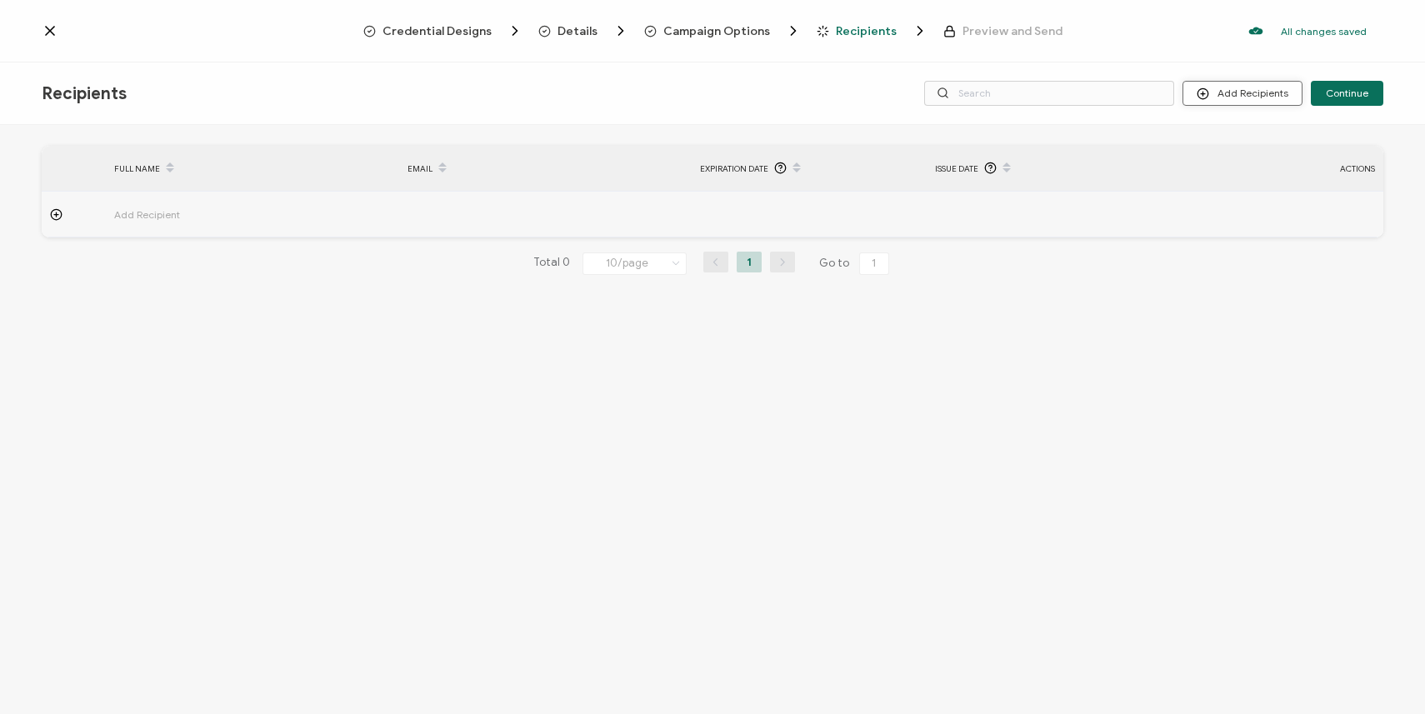
click at [1251, 87] on button "Add Recipients" at bounding box center [1242, 93] width 120 height 25
click at [1236, 133] on span "Upload Recipients" at bounding box center [1263, 138] width 84 height 12
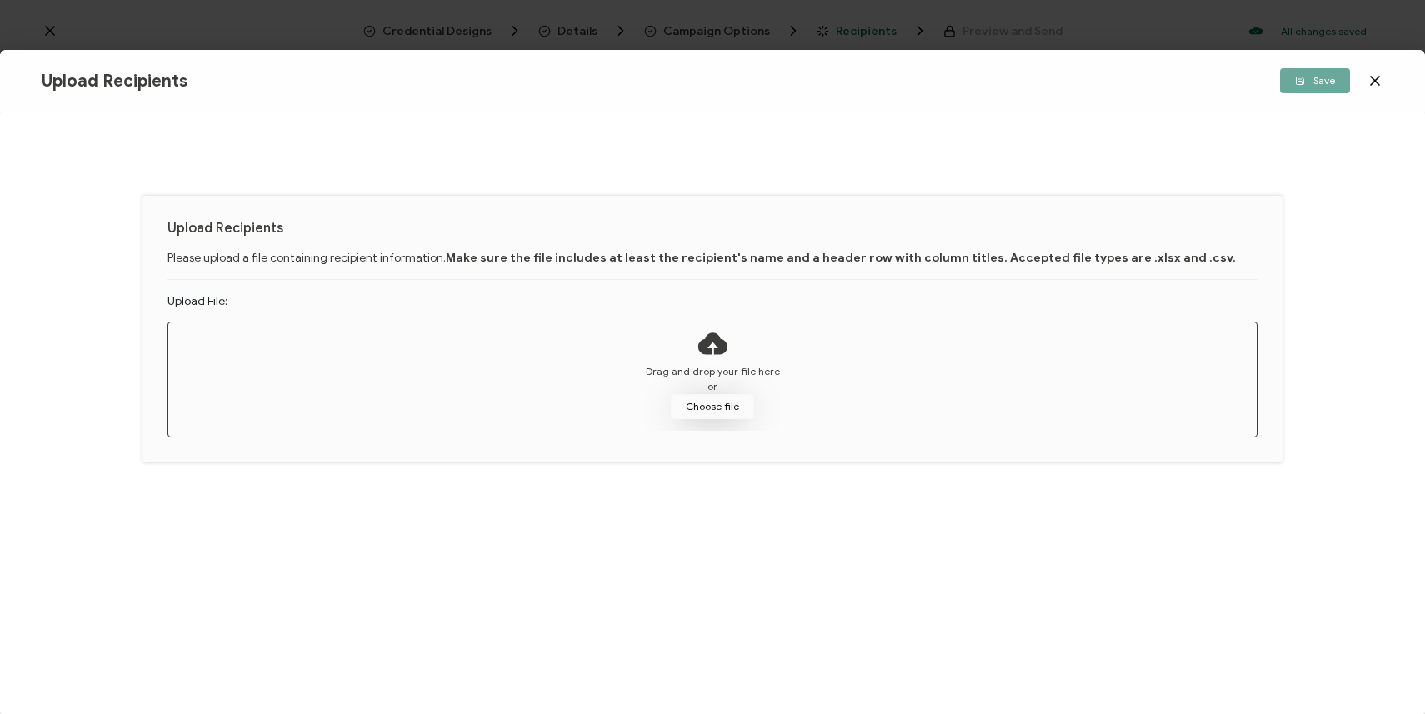
click at [706, 398] on button "Choose file" at bounding box center [712, 406] width 83 height 25
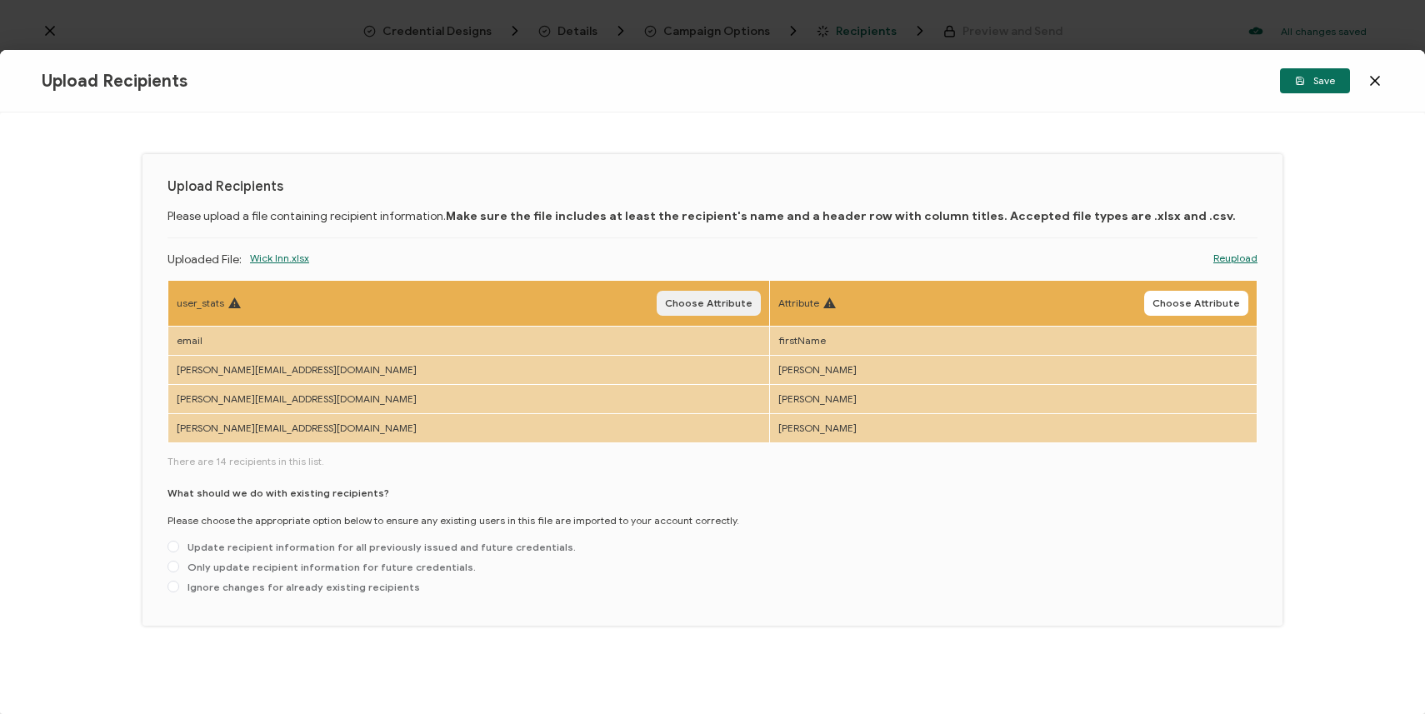
click at [665, 306] on span "Choose Attribute" at bounding box center [708, 303] width 87 height 10
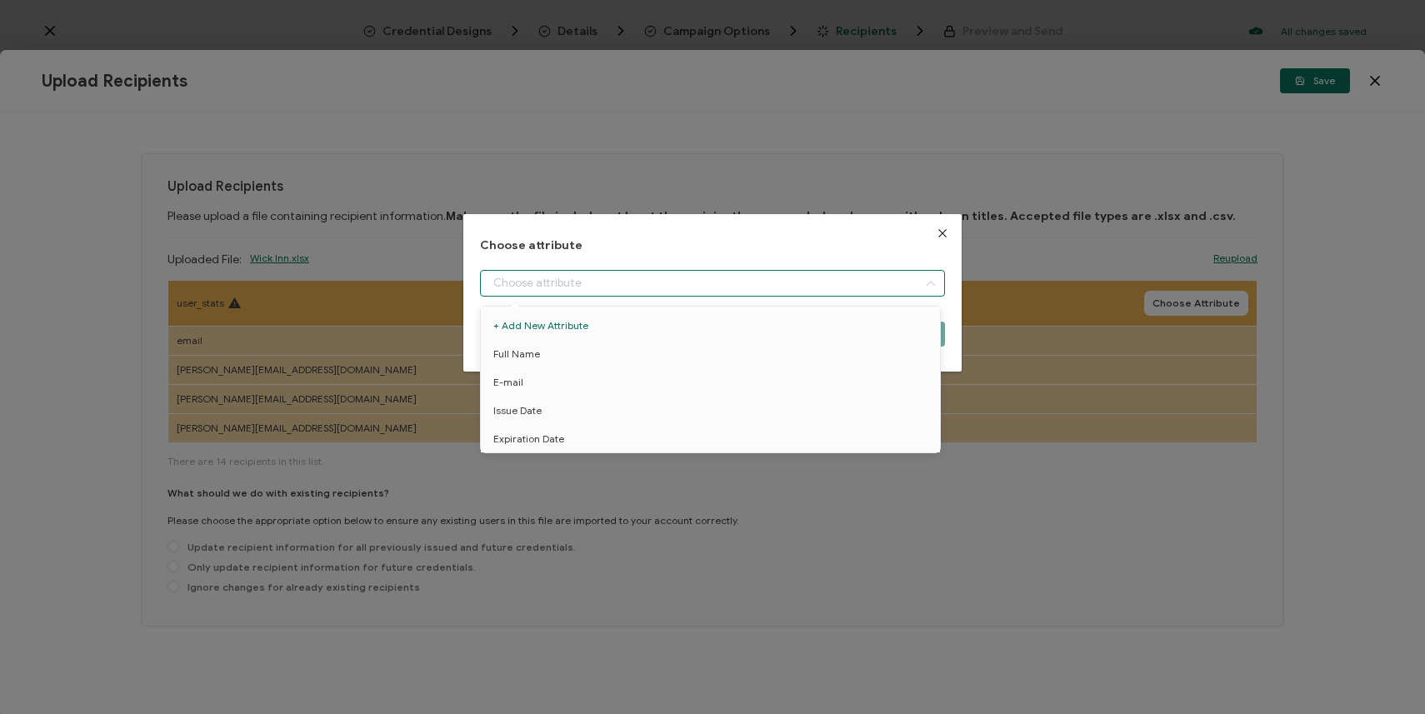
click at [642, 286] on input "dialog" at bounding box center [713, 283] width 466 height 27
click at [615, 376] on li "E-mail" at bounding box center [713, 382] width 473 height 28
type input "E-mail"
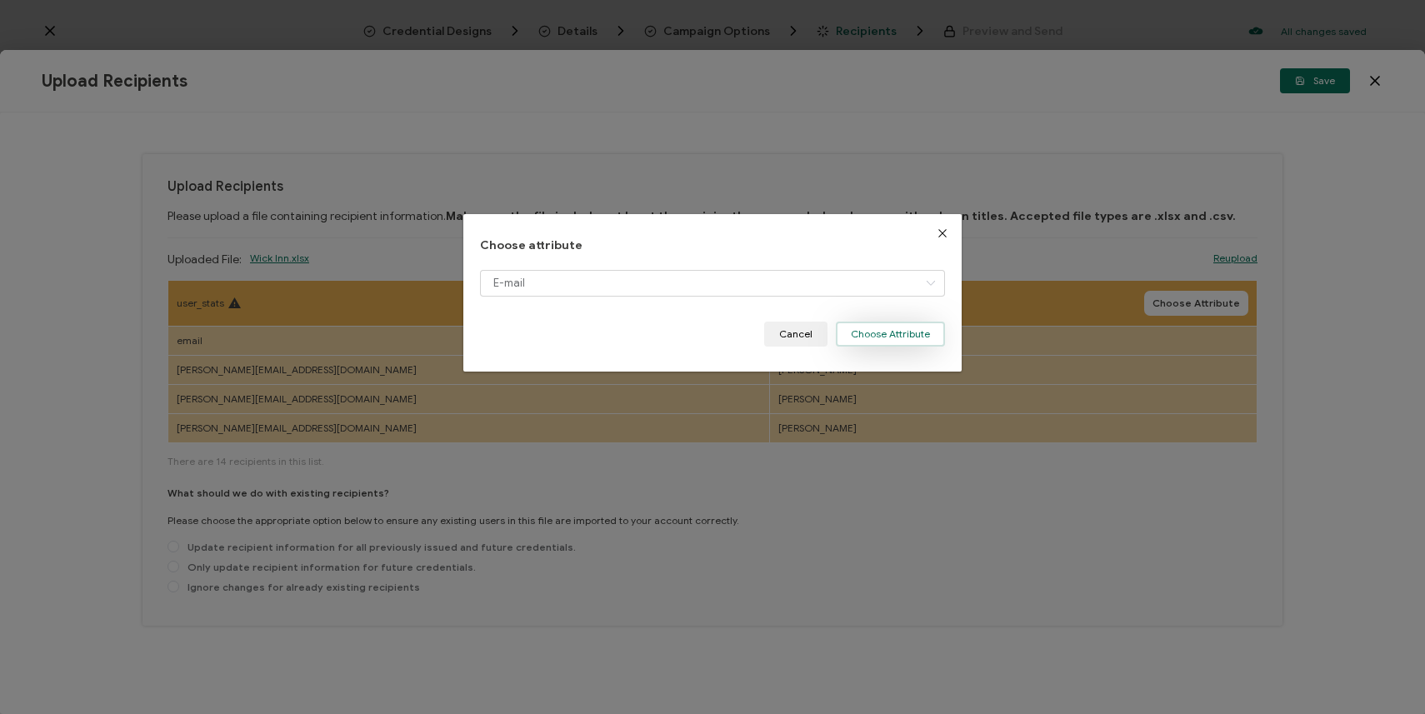
click at [917, 333] on button "Choose Attribute" at bounding box center [890, 334] width 109 height 25
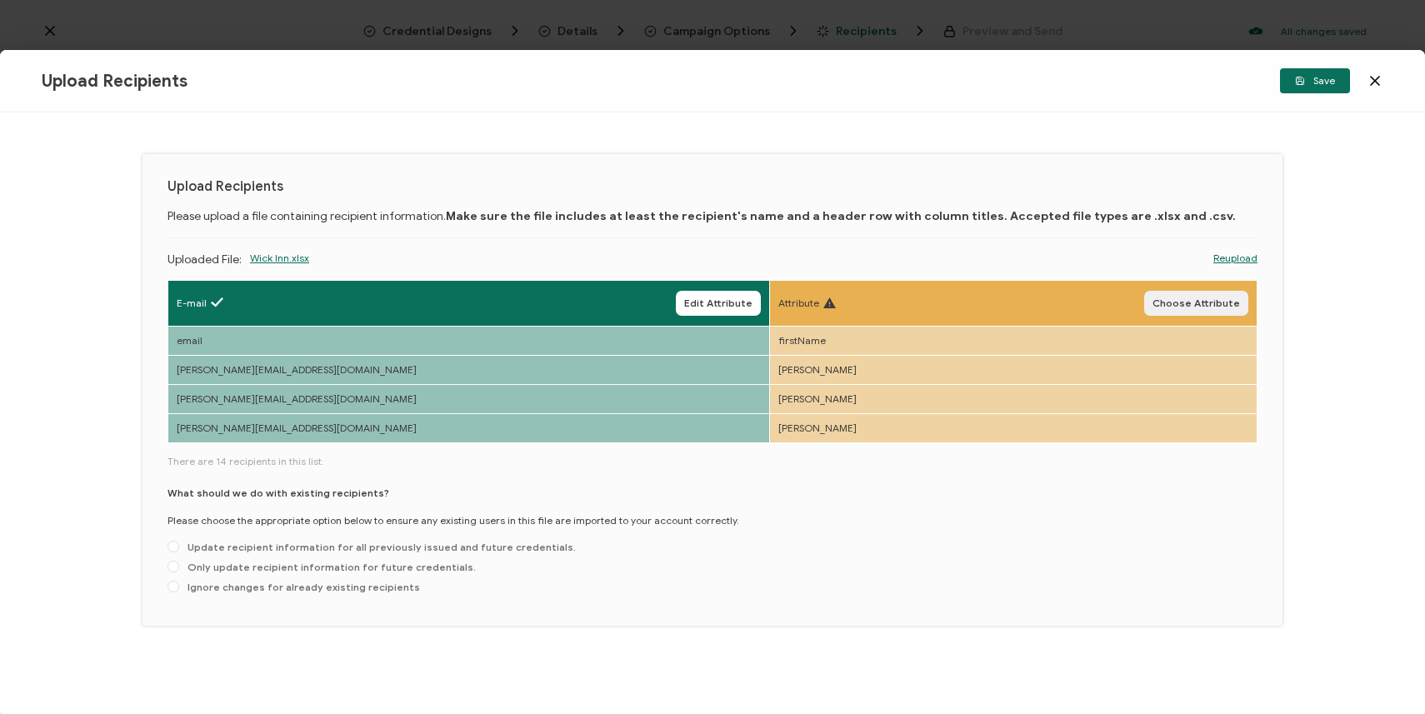
click at [1221, 292] on button "Choose Attribute" at bounding box center [1196, 303] width 104 height 25
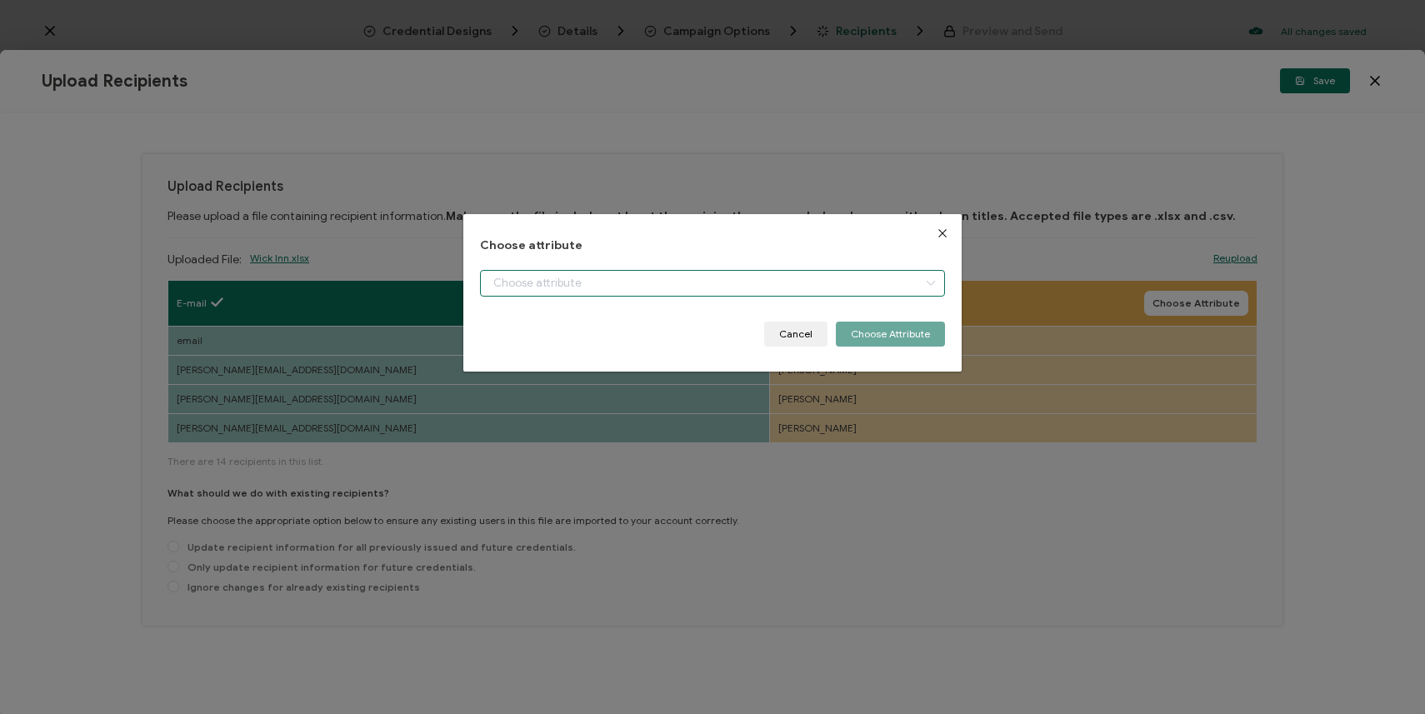
click at [895, 277] on input "dialog" at bounding box center [713, 283] width 466 height 27
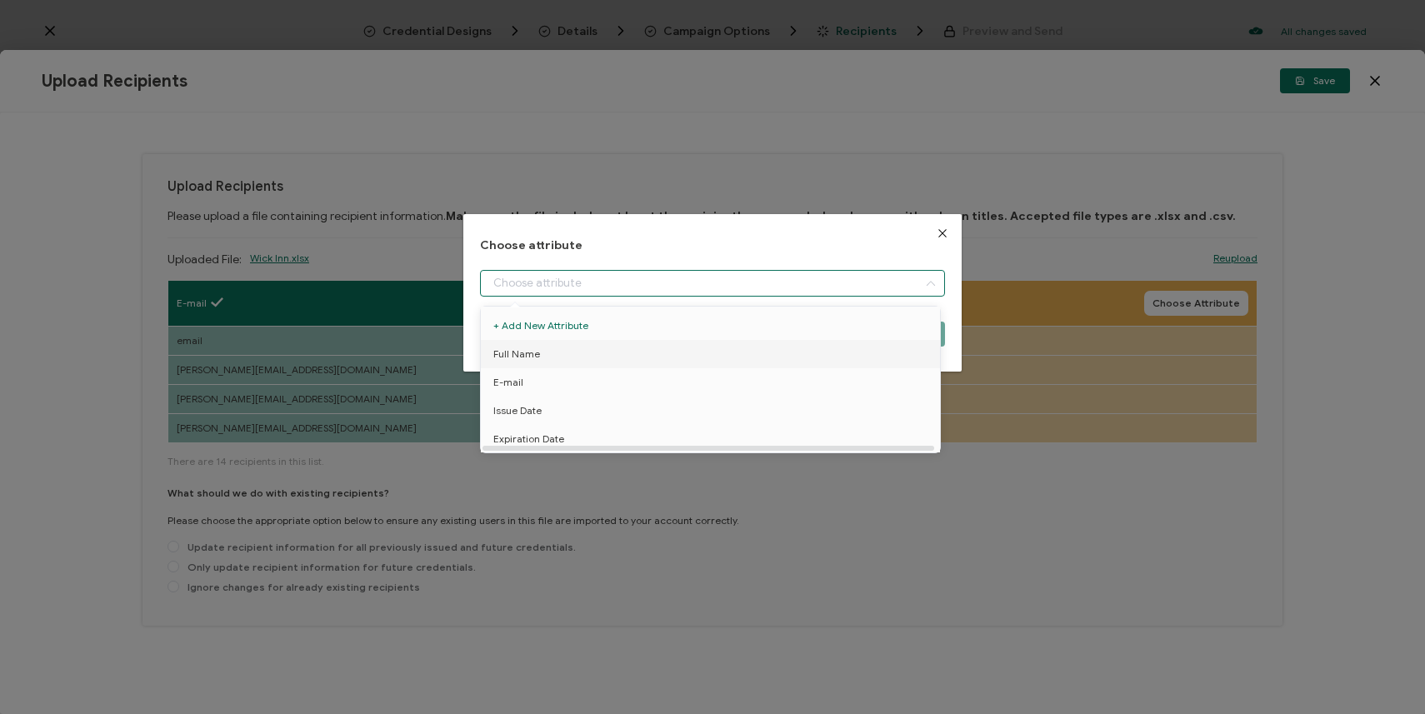
click at [785, 354] on li "Full Name" at bounding box center [713, 354] width 473 height 28
type input "Full Name"
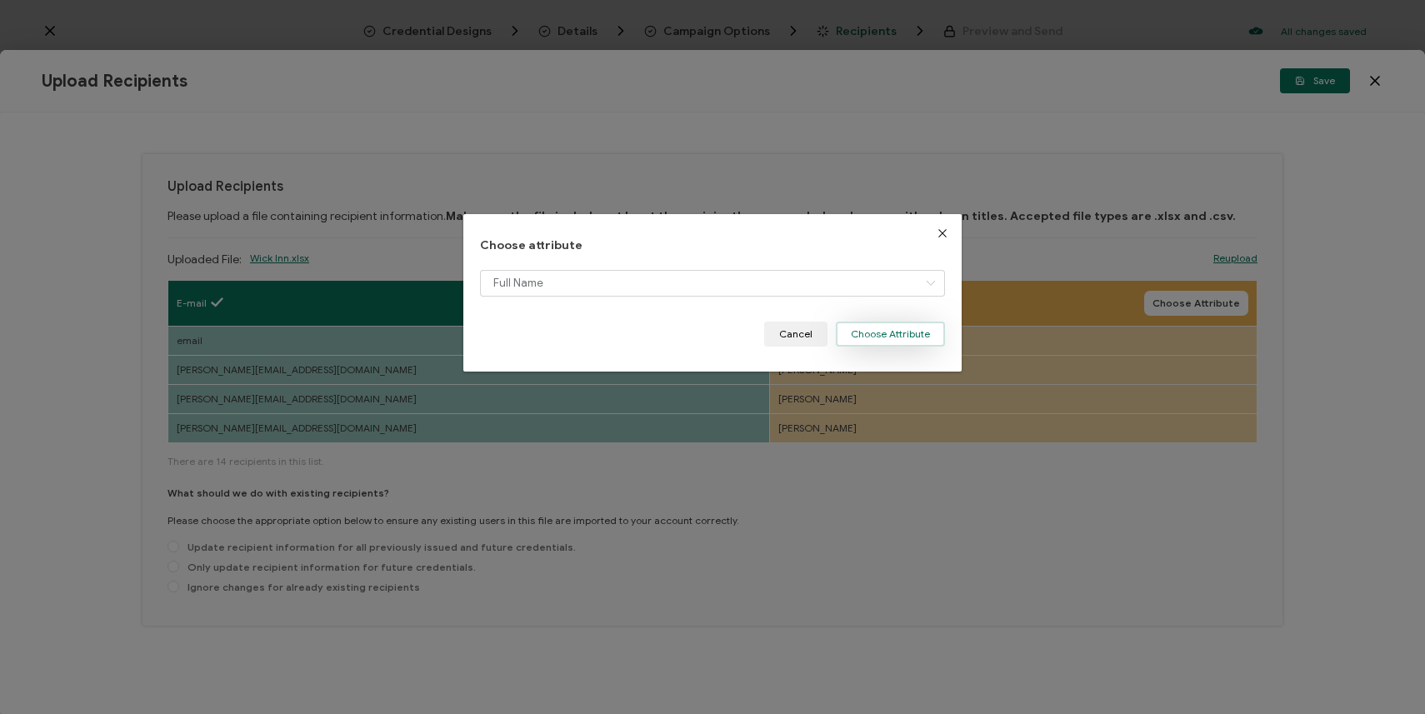
click at [877, 338] on button "Choose Attribute" at bounding box center [890, 334] width 109 height 25
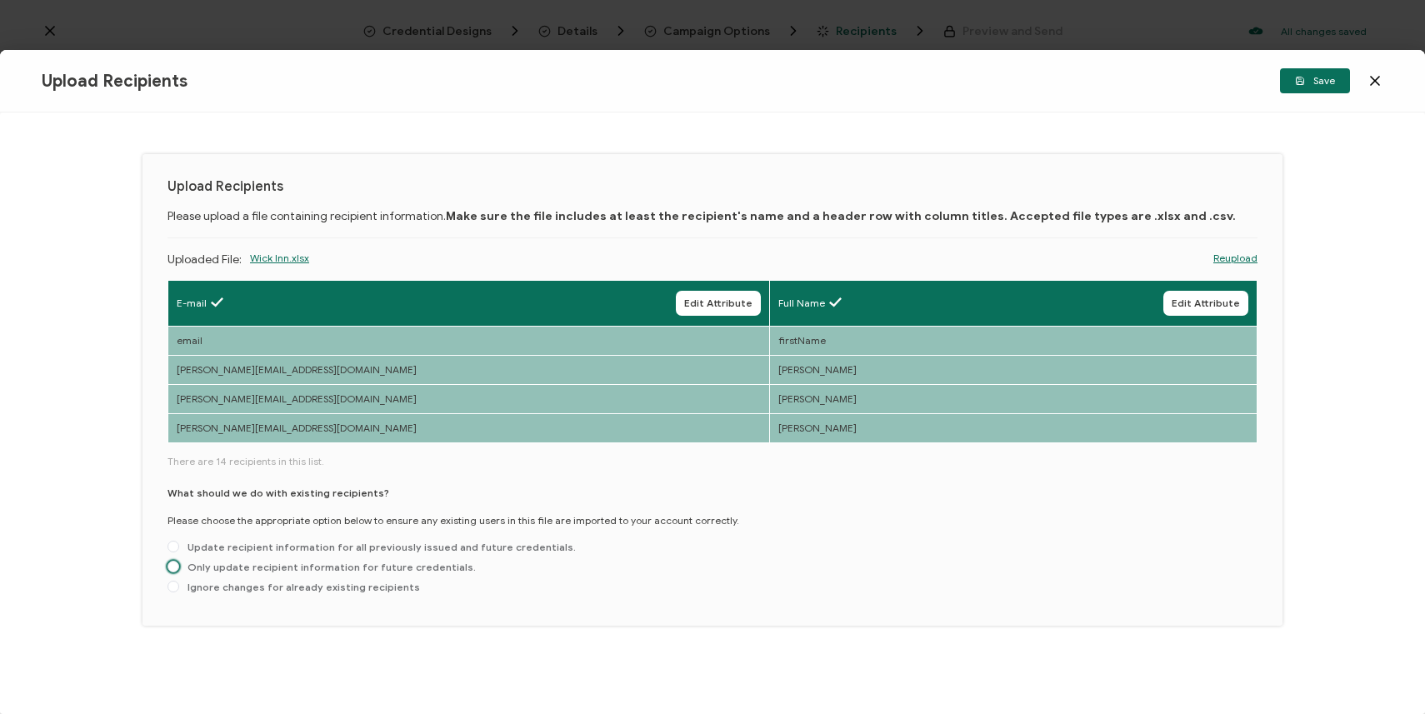
click at [355, 568] on span "Only update recipient information for future credentials." at bounding box center [327, 567] width 297 height 12
click at [179, 568] on input "Only update recipient information for future credentials." at bounding box center [173, 567] width 12 height 13
radio input "true"
click at [1326, 84] on span "Save" at bounding box center [1315, 81] width 40 height 10
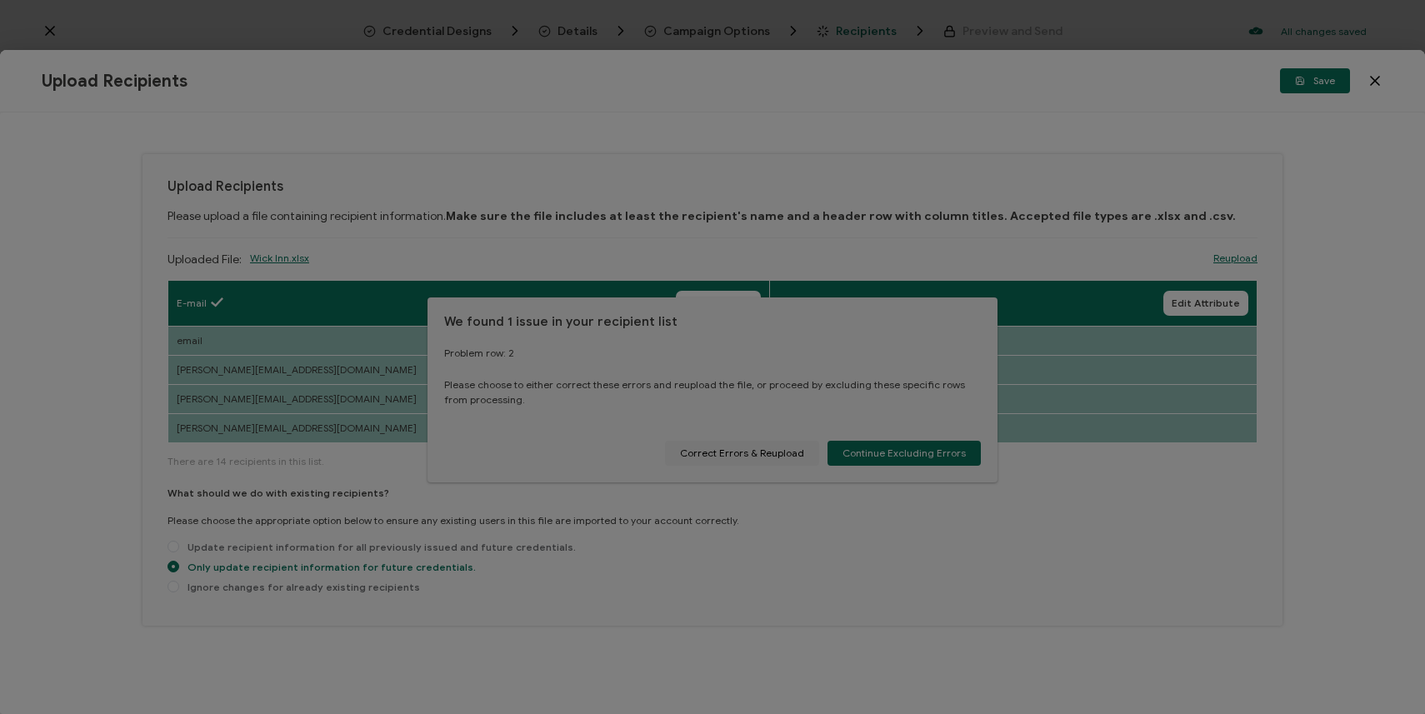
click at [885, 457] on div at bounding box center [712, 357] width 1425 height 714
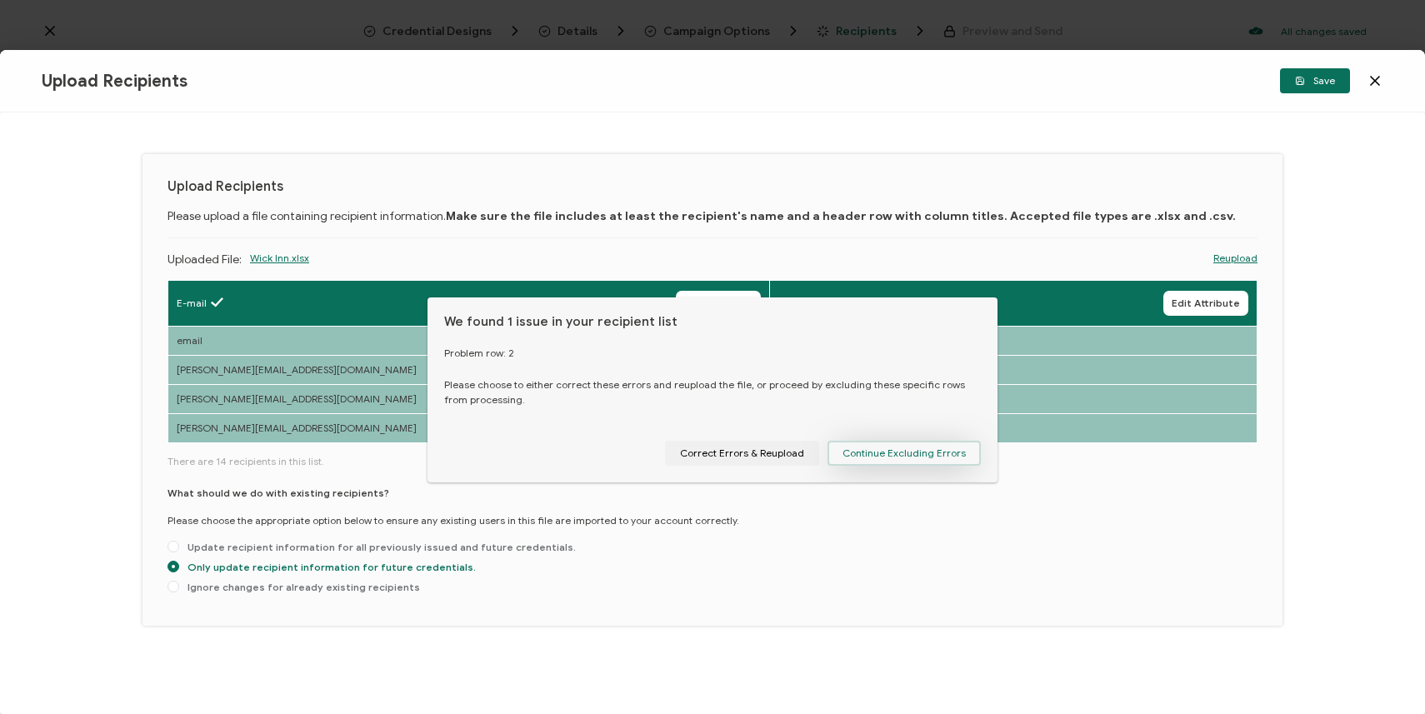
click at [875, 451] on span "Continue Excluding Errors" at bounding box center [903, 453] width 123 height 10
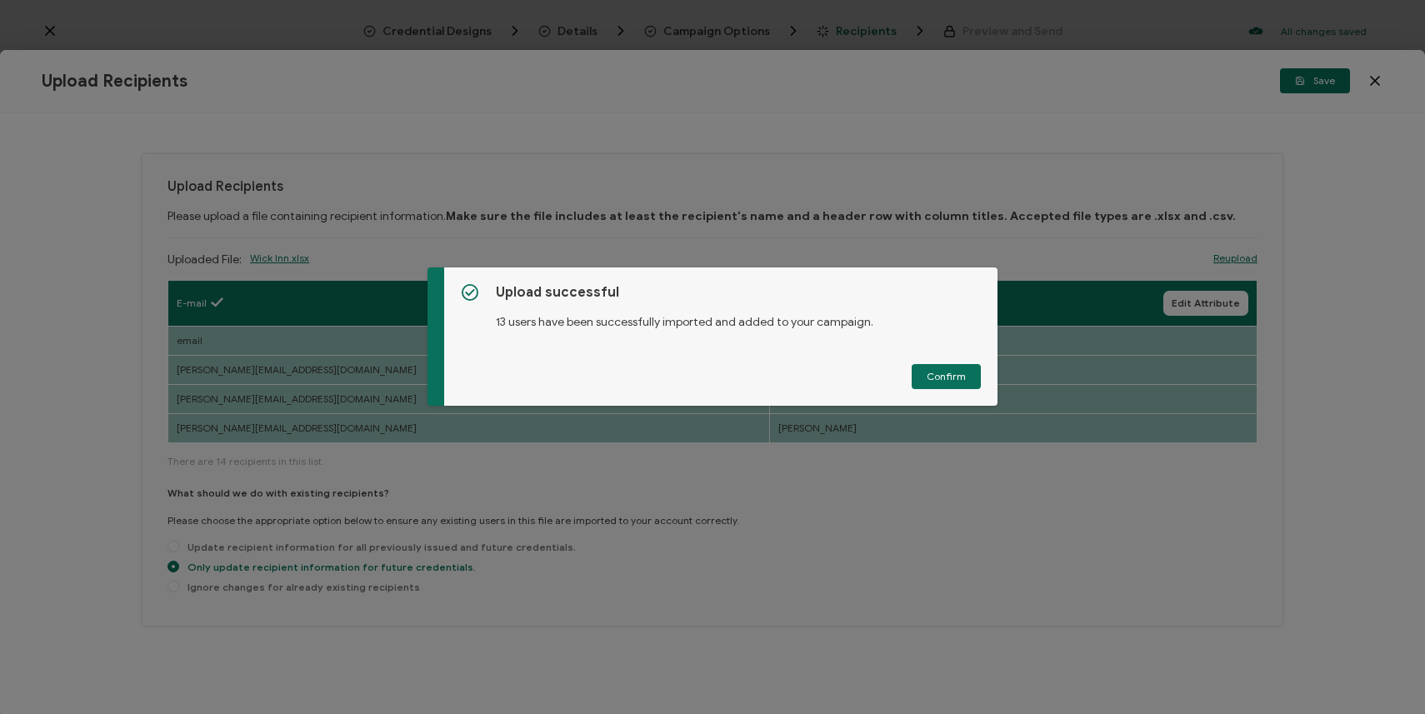
click at [942, 362] on div "Upload successful 13 users have been successfully imported and added to your ca…" at bounding box center [720, 336] width 553 height 138
click at [939, 372] on span "Confirm" at bounding box center [945, 377] width 39 height 10
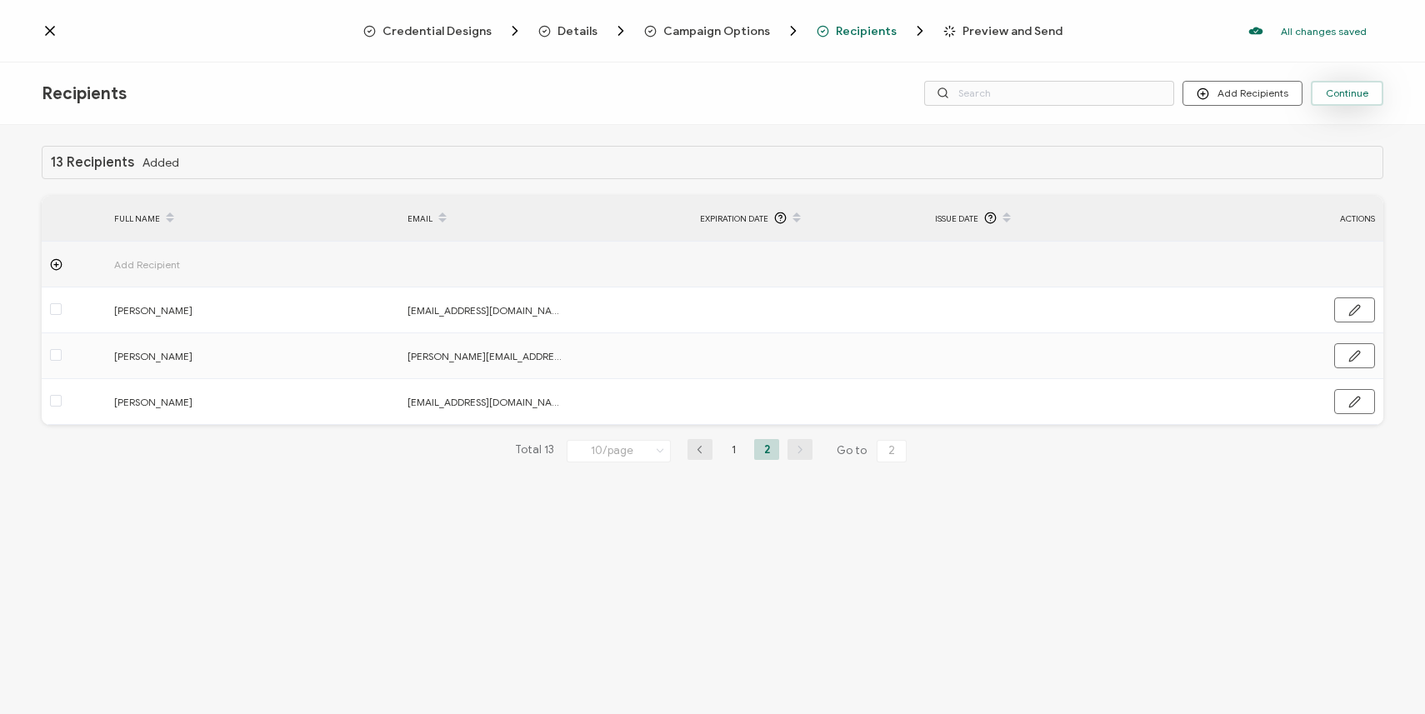
click at [1341, 92] on span "Continue" at bounding box center [1346, 93] width 42 height 10
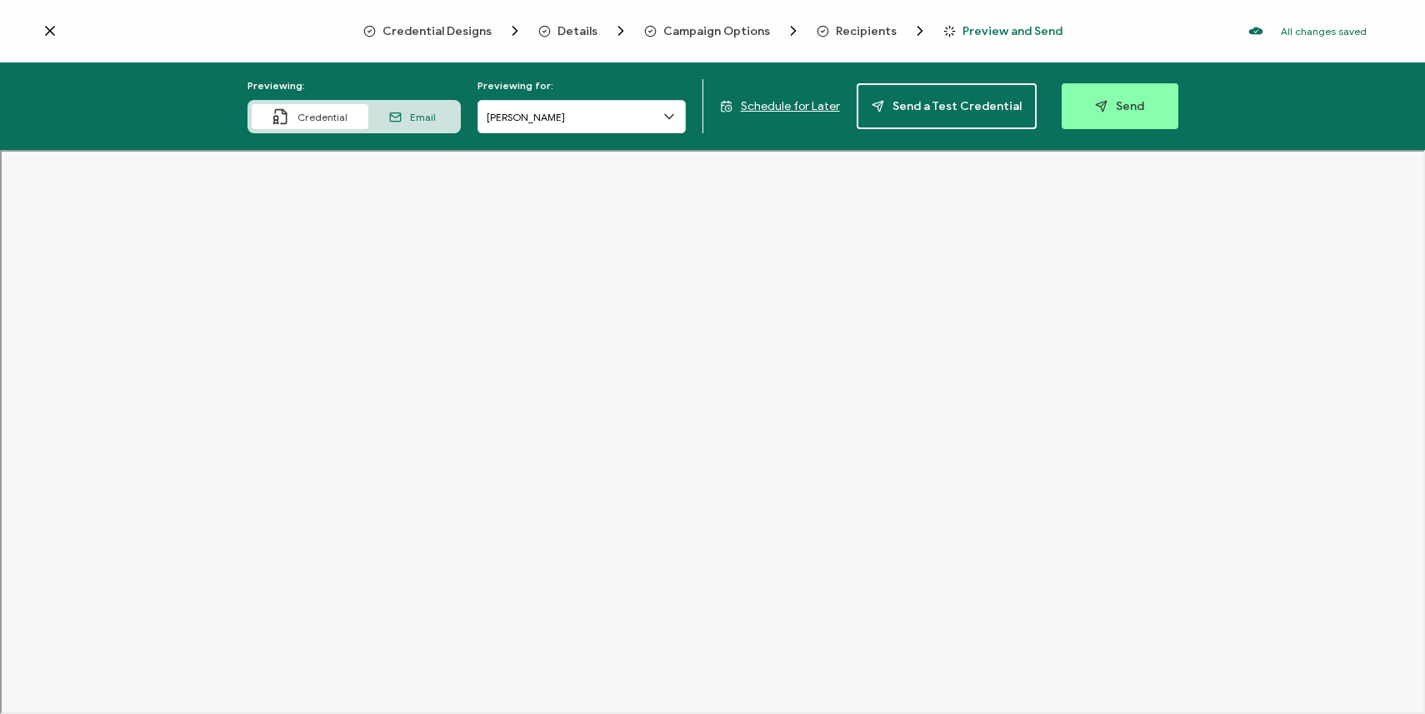
click at [422, 116] on span "Email" at bounding box center [423, 117] width 26 height 12
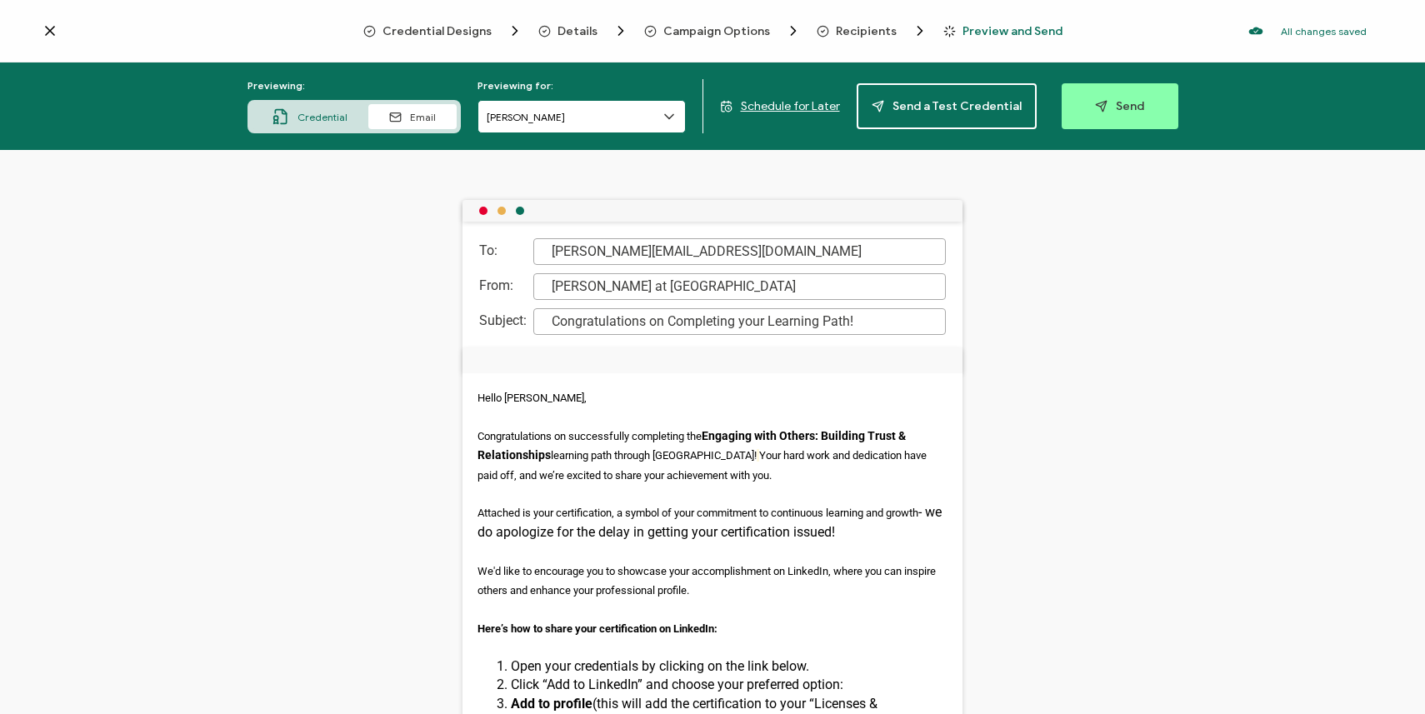
click at [543, 117] on input "[PERSON_NAME]" at bounding box center [581, 116] width 208 height 33
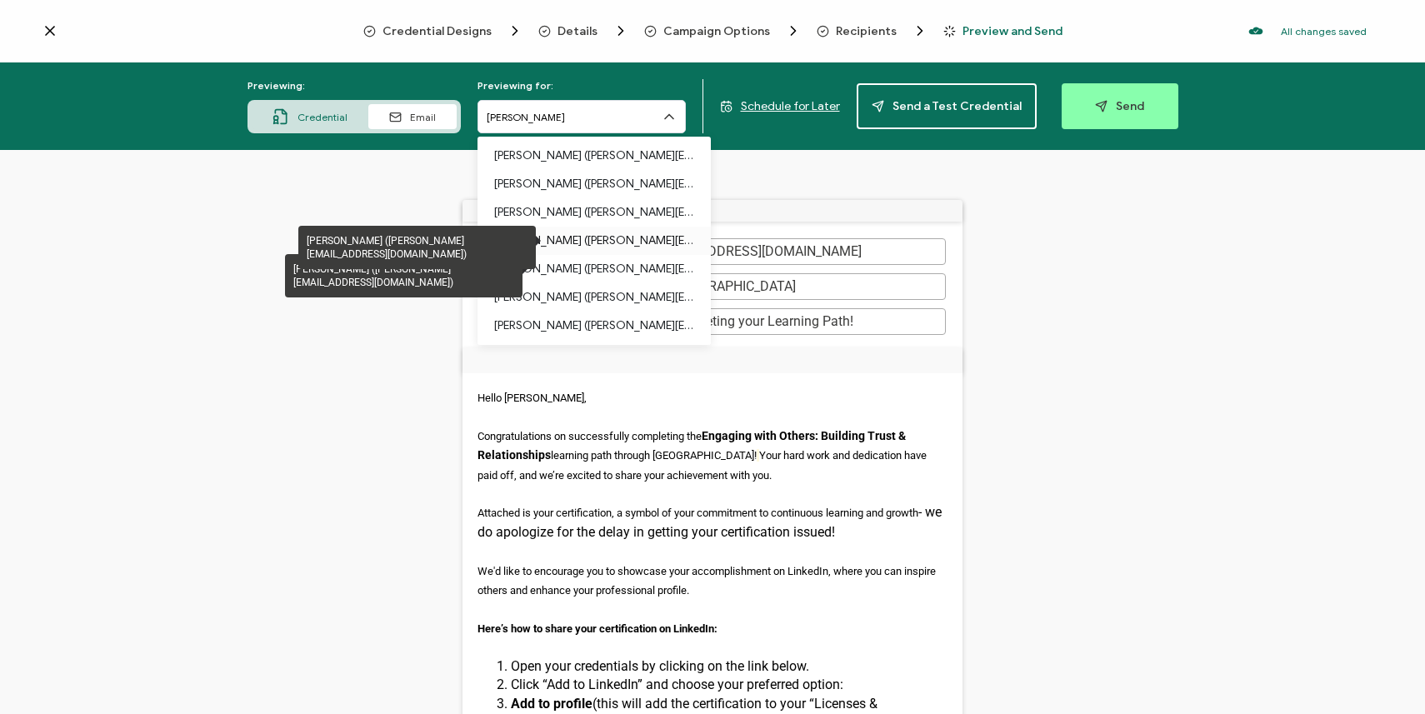
click at [567, 247] on p "[PERSON_NAME] ([PERSON_NAME][EMAIL_ADDRESS][DOMAIN_NAME])" at bounding box center [594, 241] width 200 height 28
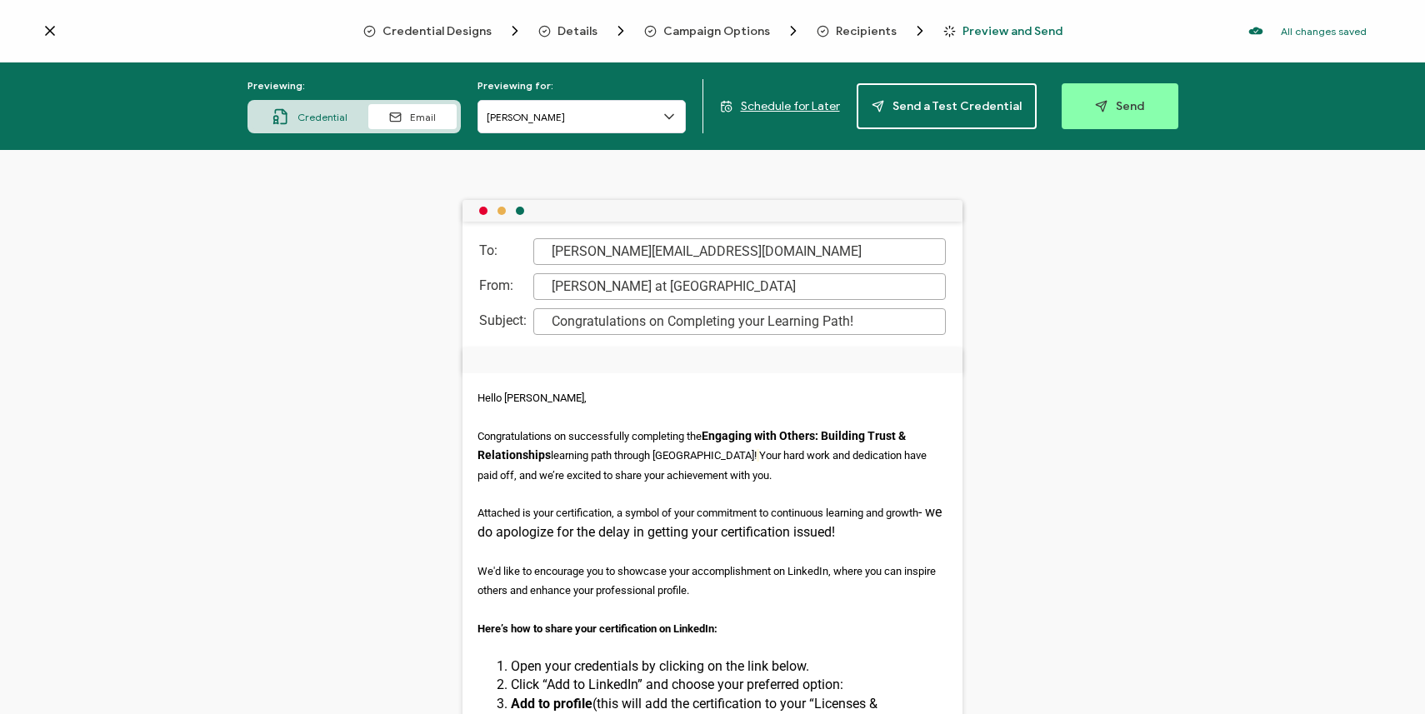
click at [327, 117] on span "Credential" at bounding box center [322, 117] width 50 height 12
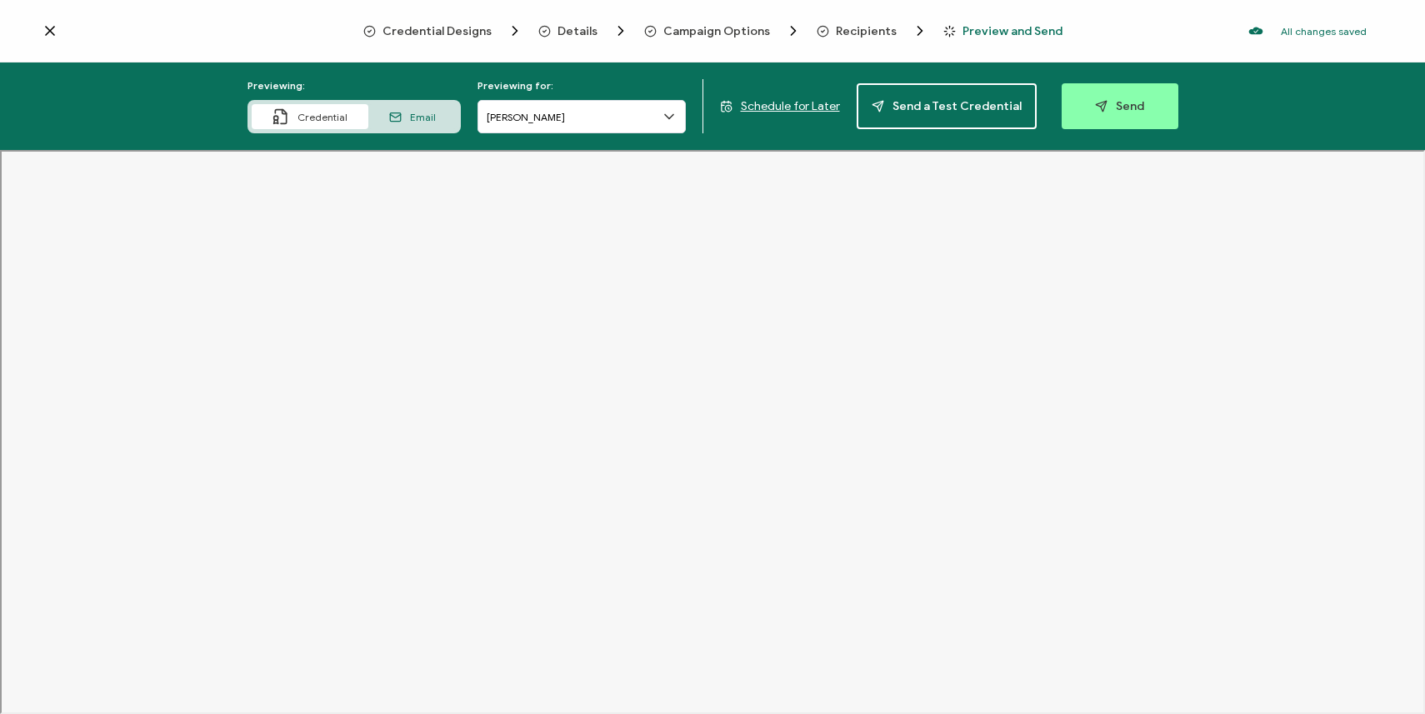
click at [438, 115] on div "Email" at bounding box center [412, 116] width 88 height 25
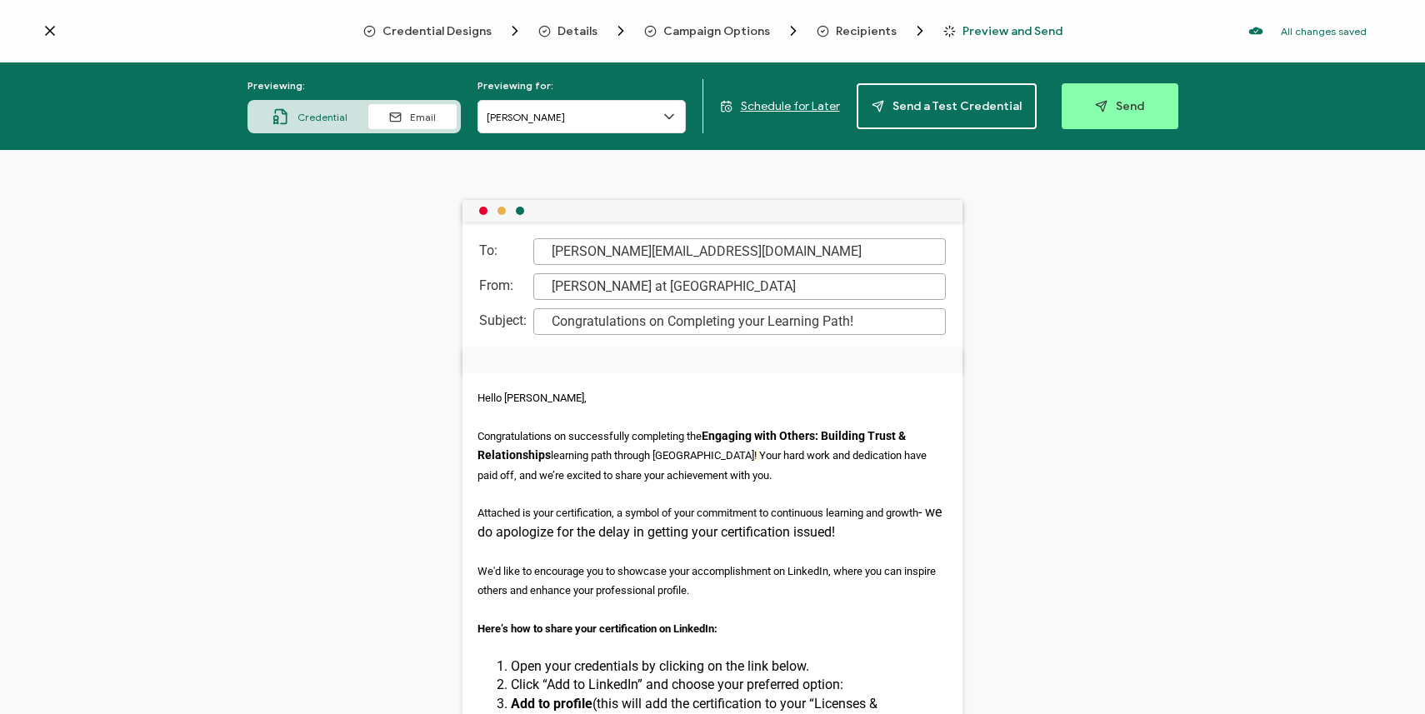
click at [1037, 272] on div "To: [PERSON_NAME][EMAIL_ADDRESS][DOMAIN_NAME] From: [PERSON_NAME] at Monark Sub…" at bounding box center [712, 432] width 1425 height 564
click at [794, 102] on span "Schedule for Later" at bounding box center [790, 106] width 99 height 14
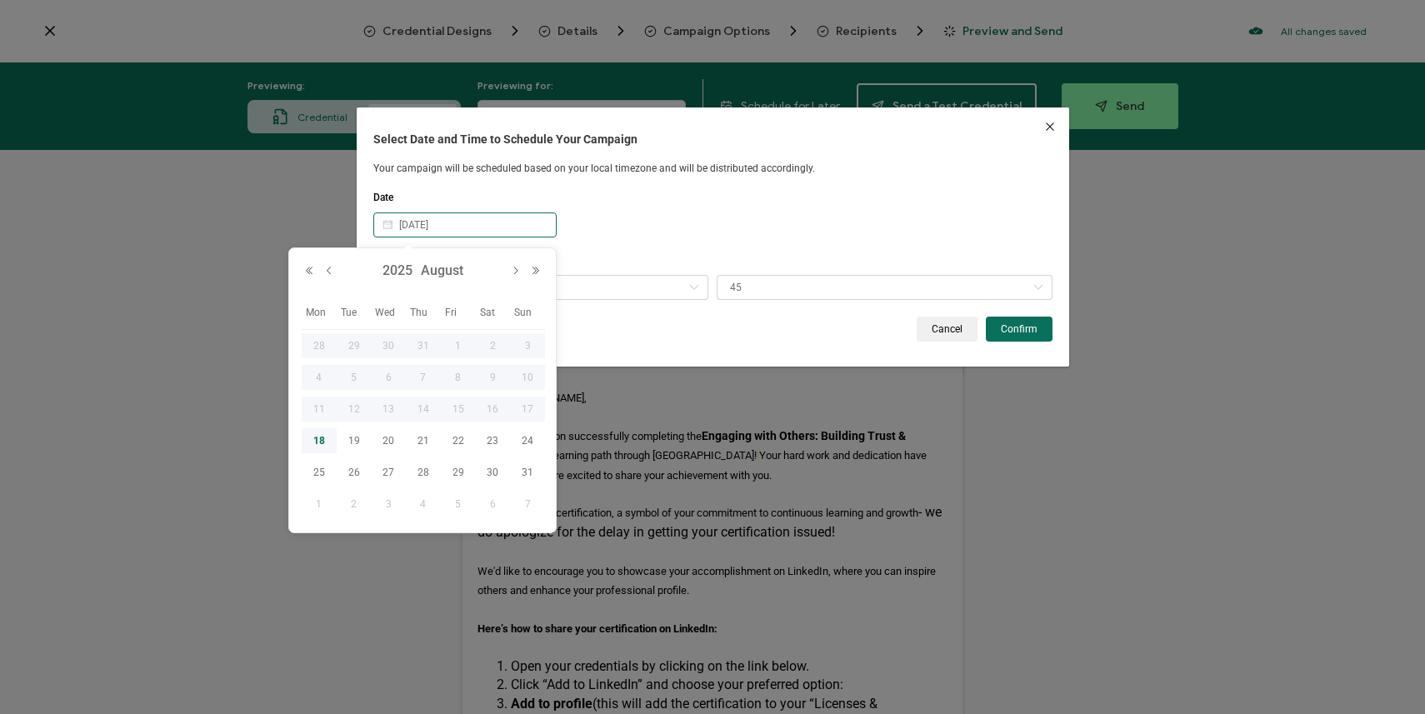
click at [527, 223] on input "[DATE]" at bounding box center [464, 224] width 183 height 25
click at [358, 438] on span "19" at bounding box center [354, 441] width 20 height 20
type input "[DATE]"
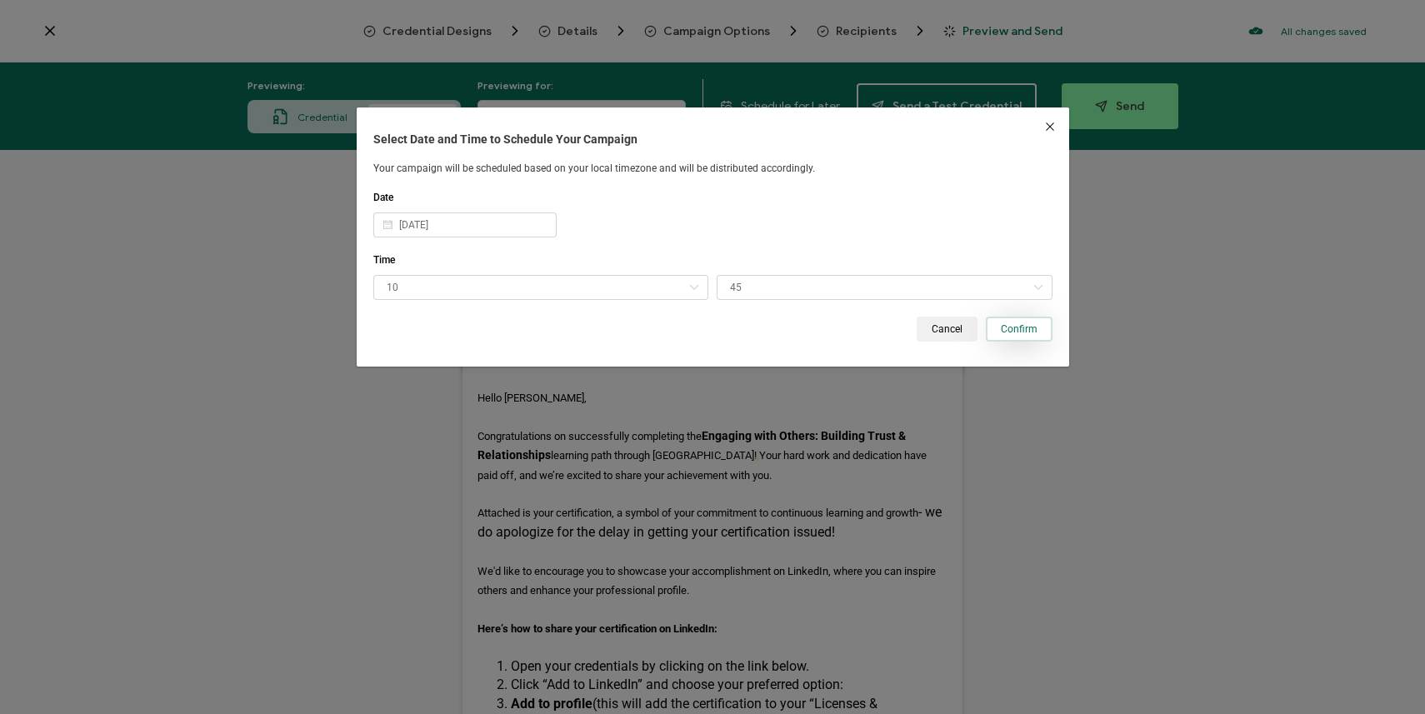
click at [1019, 332] on span "Confirm" at bounding box center [1019, 329] width 37 height 10
